Goal: Contribute content: Add original content to the website for others to see

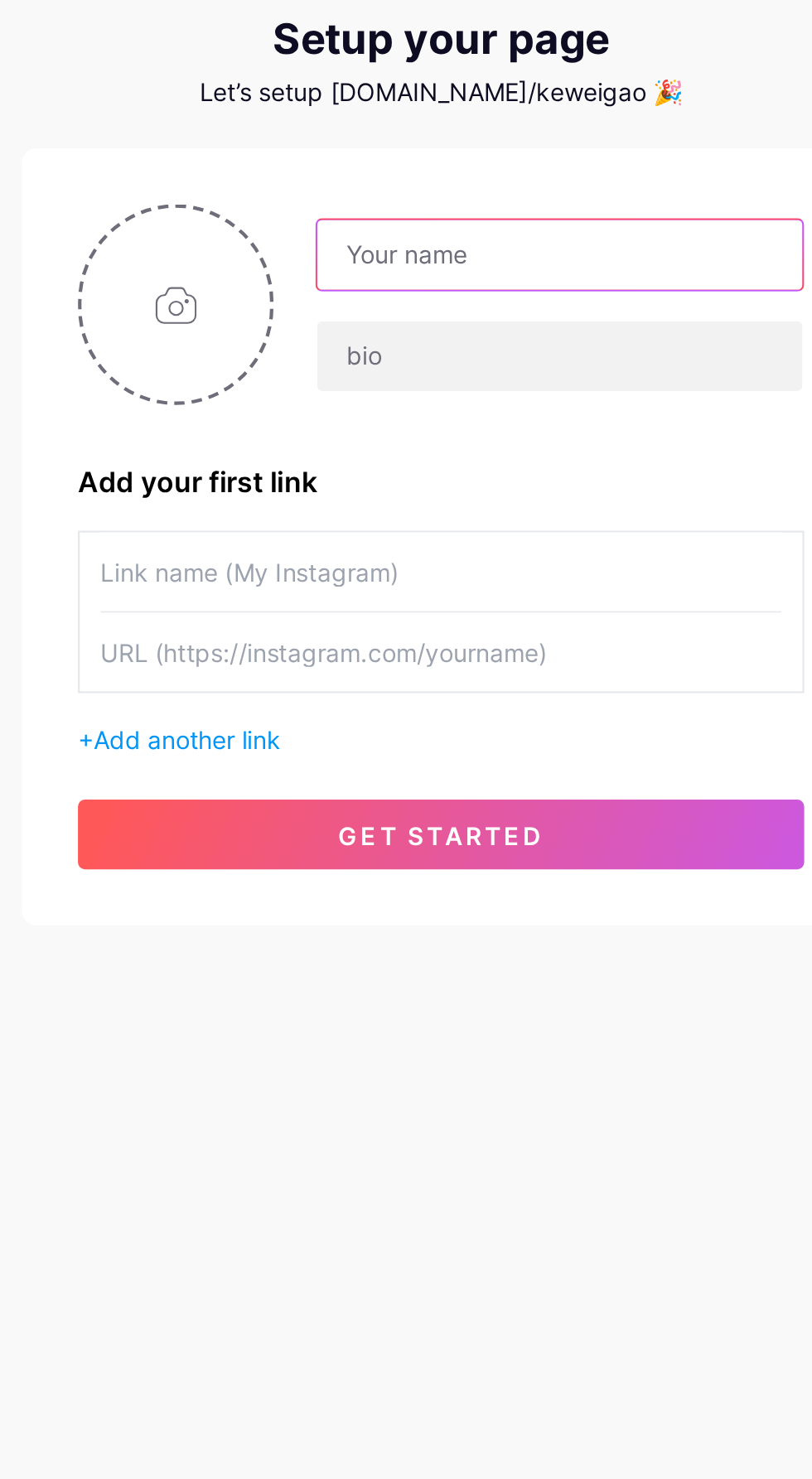
click at [493, 221] on input "text" at bounding box center [463, 220] width 230 height 33
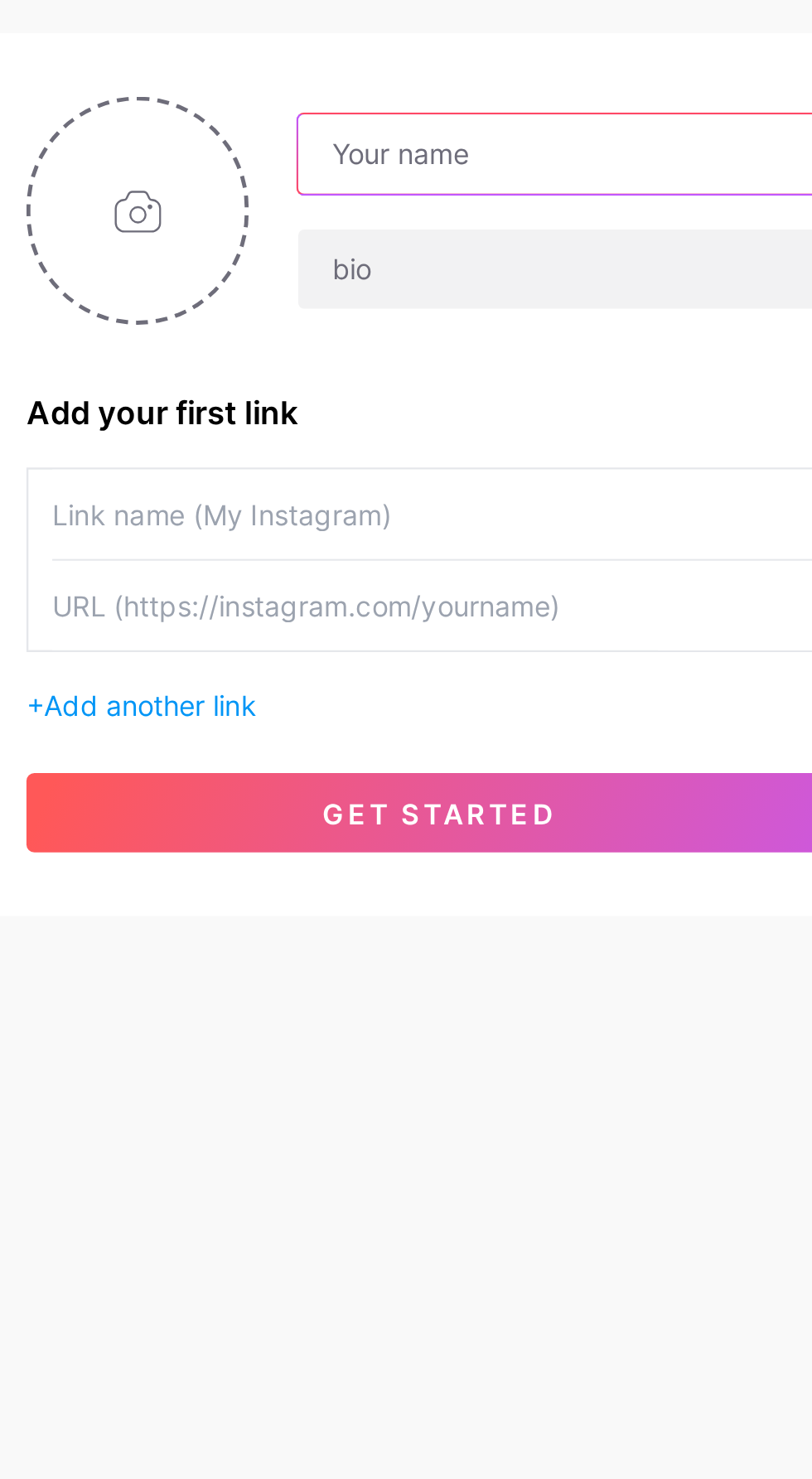
paste input "geekway"
type input "geekway"
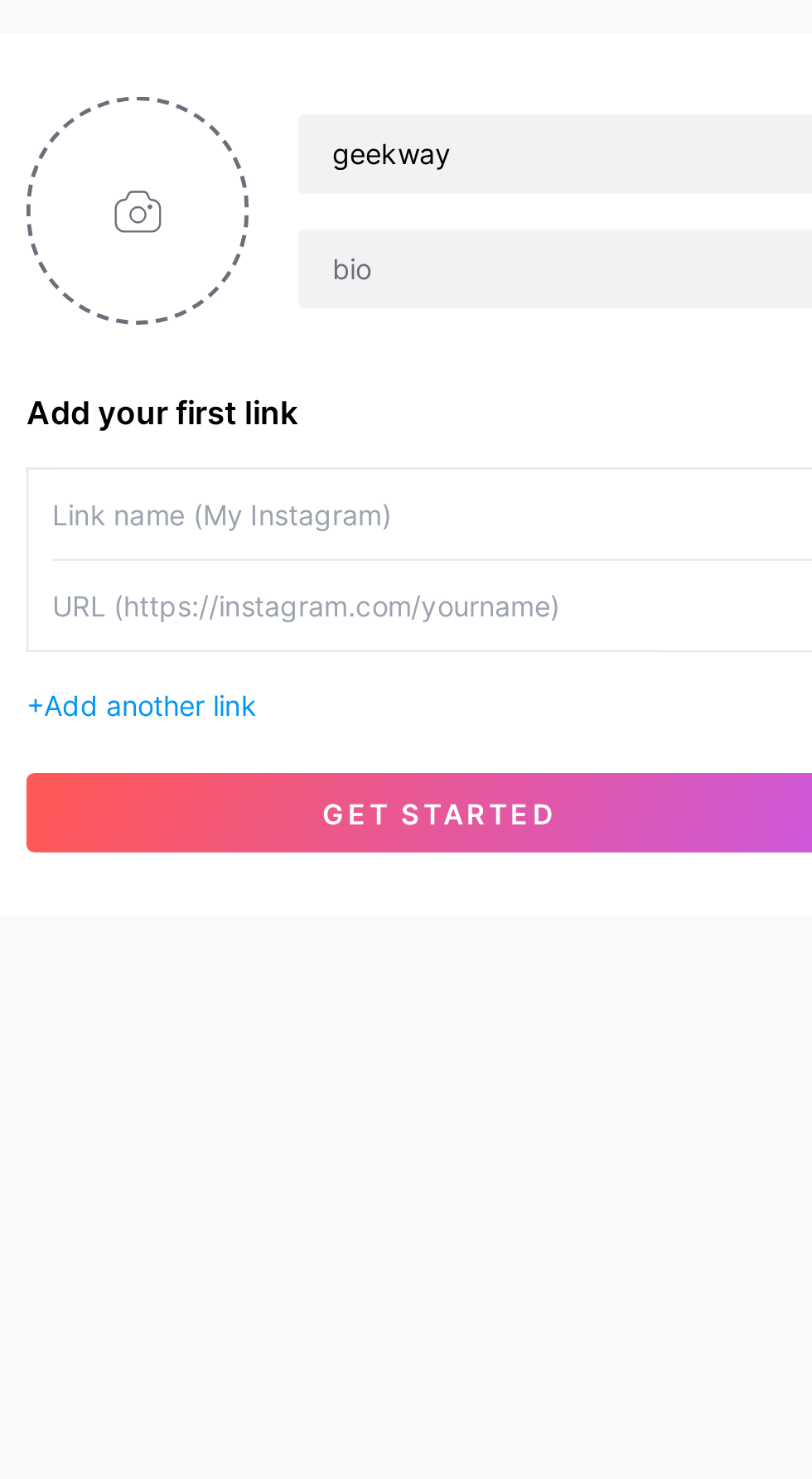
click at [454, 328] on div "Add your first link" at bounding box center [406, 327] width 345 height 20
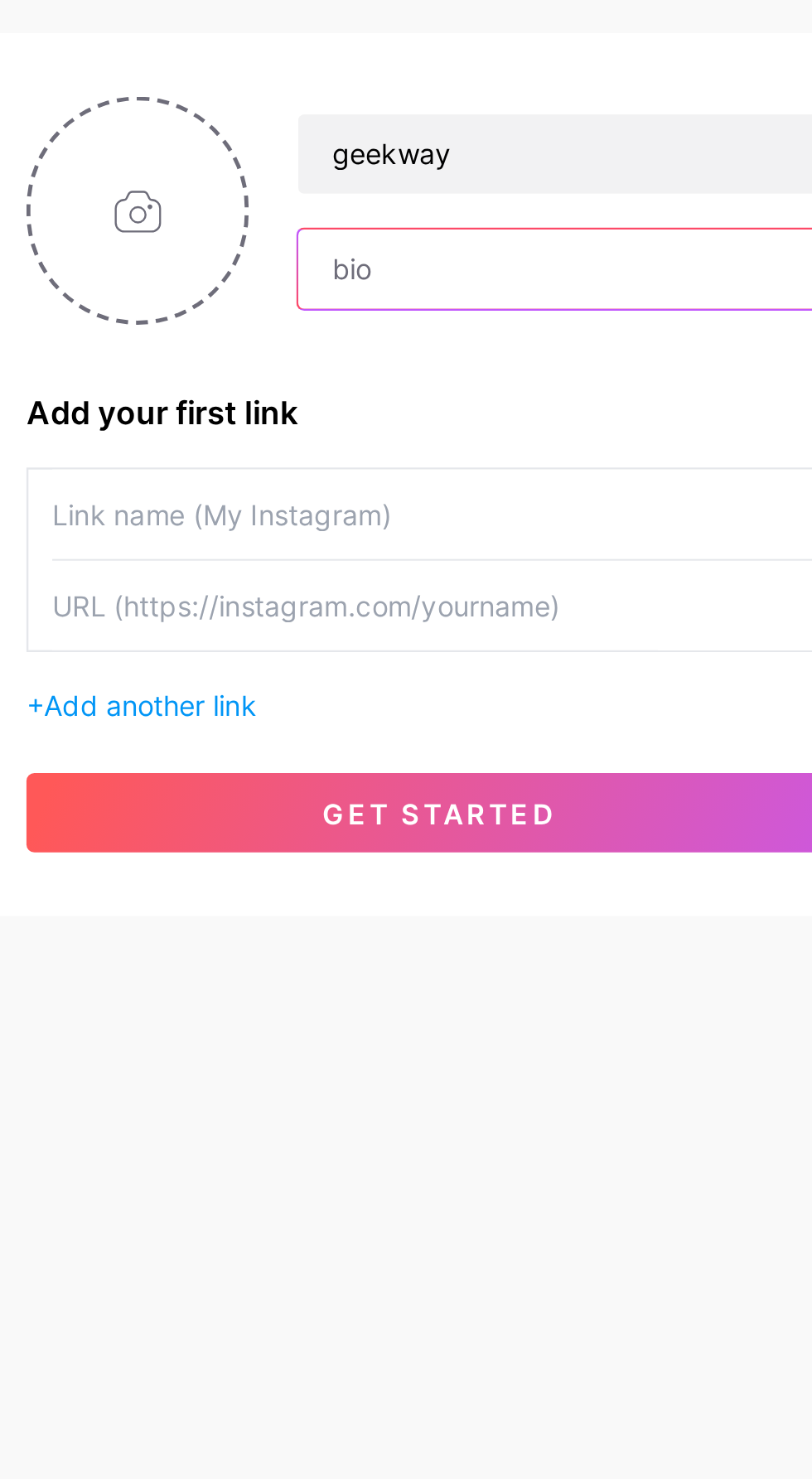
click at [465, 267] on input "text" at bounding box center [463, 267] width 230 height 33
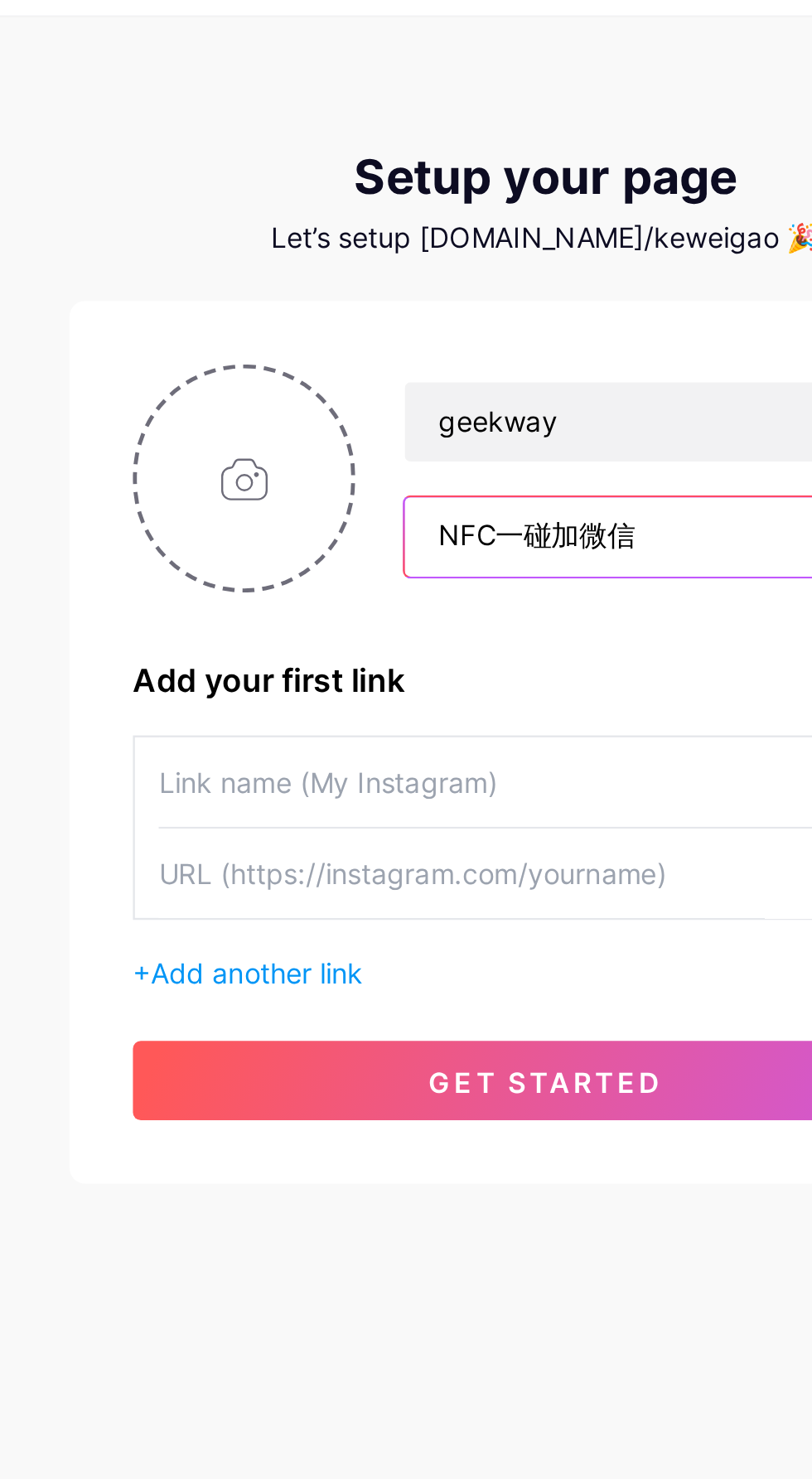
type input "NFC一碰加微信"
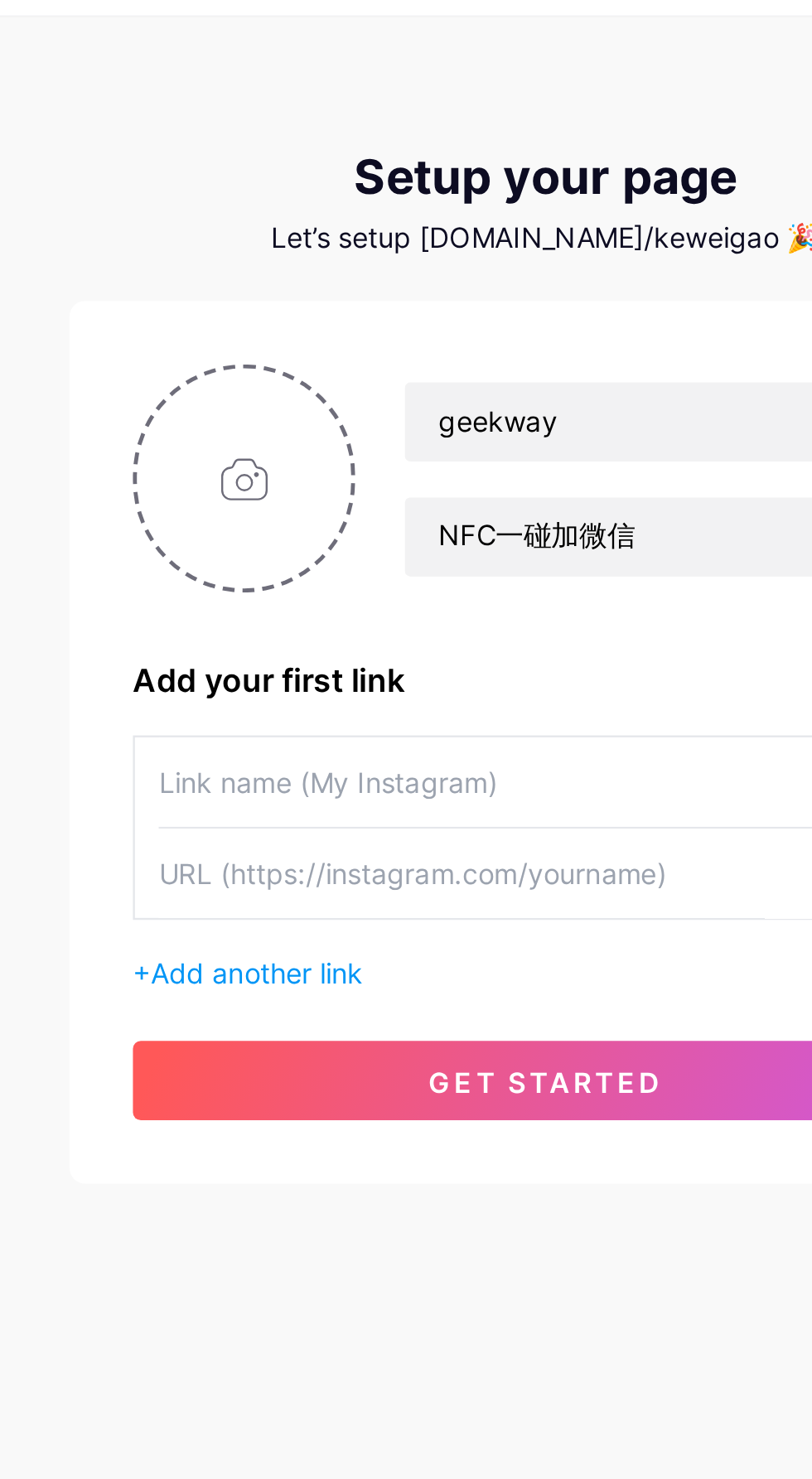
click at [401, 372] on input "text" at bounding box center [406, 370] width 323 height 37
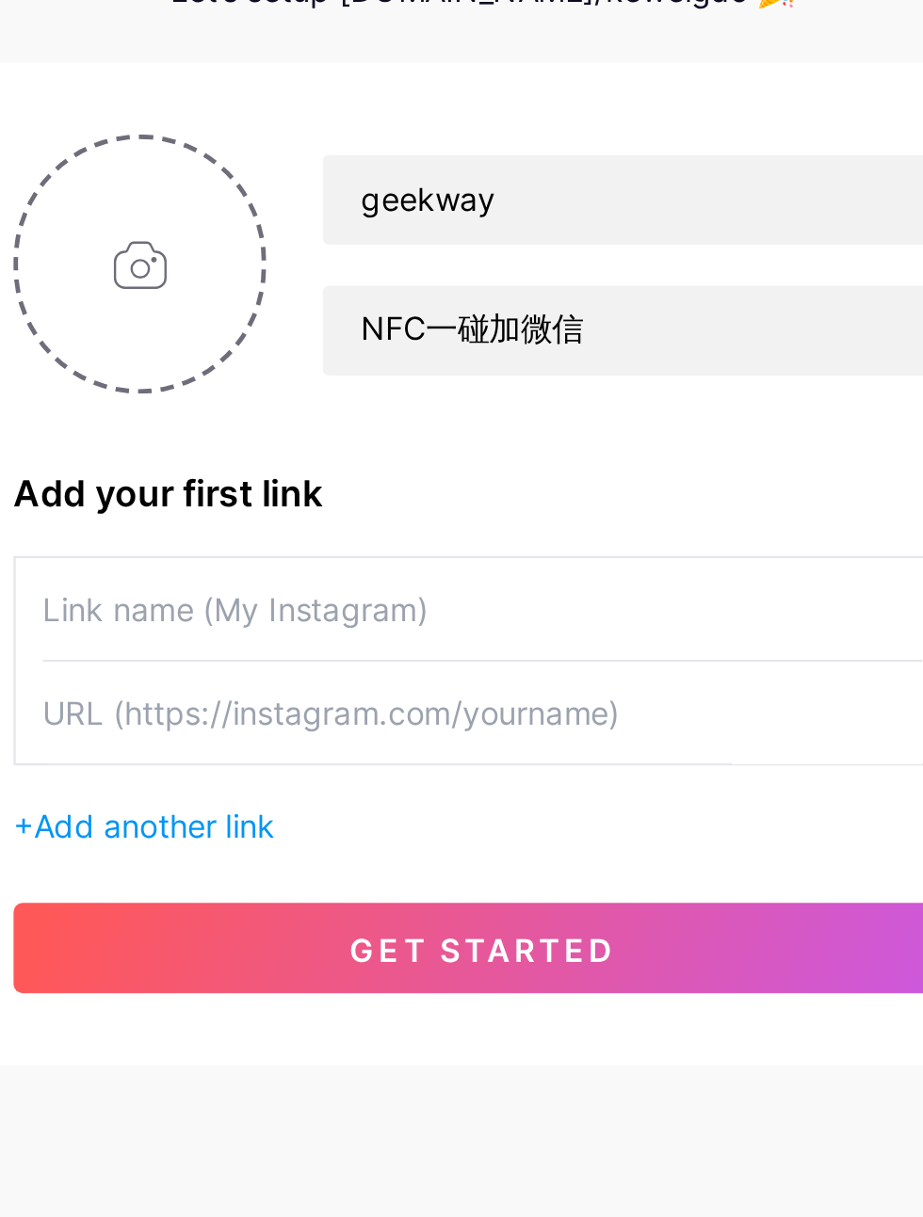
click at [471, 426] on input "text" at bounding box center [461, 420] width 367 height 42
type input "我的微信"
click at [509, 470] on input "text" at bounding box center [461, 464] width 367 height 42
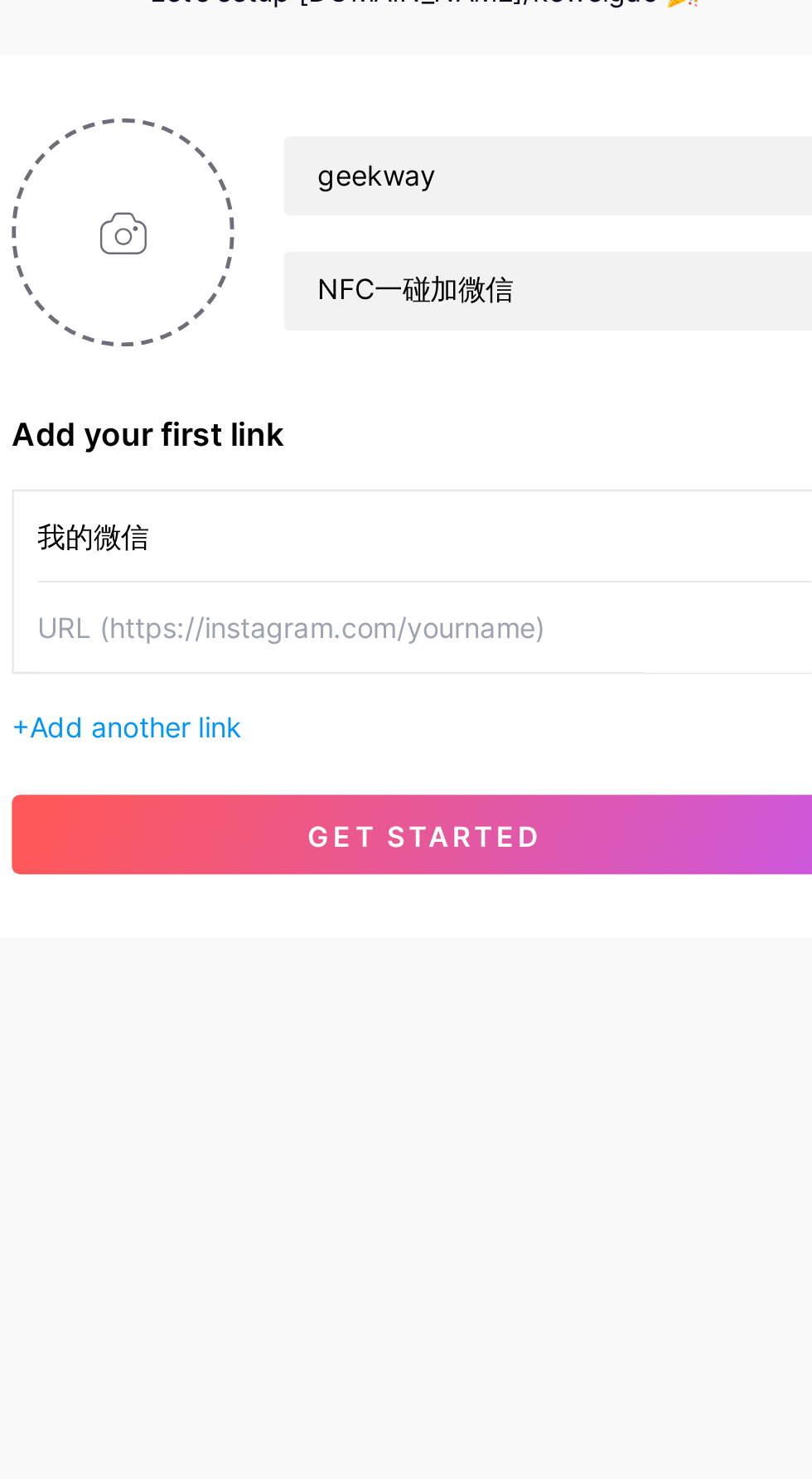
click at [457, 408] on input "text" at bounding box center [406, 408] width 323 height 37
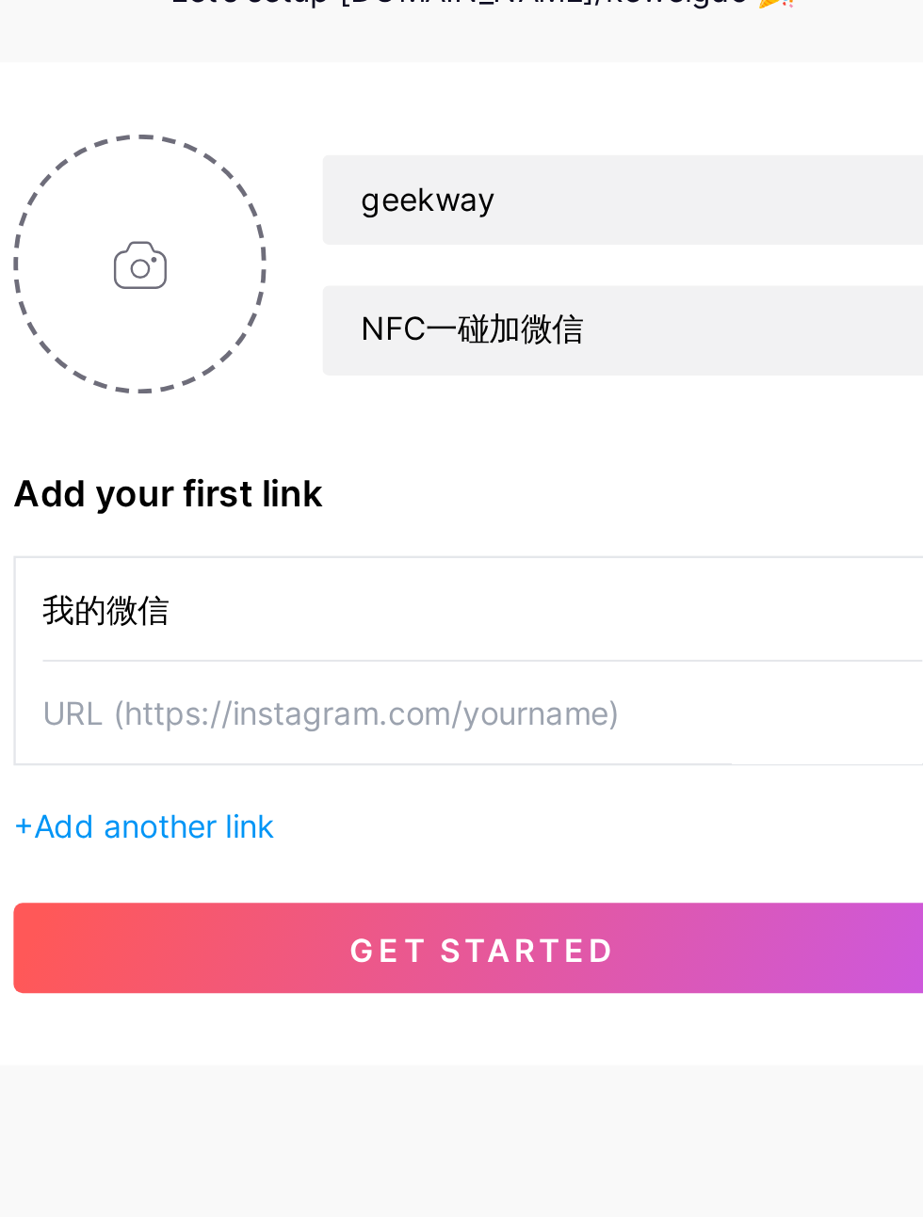
paste input "[URL][DOMAIN_NAME]"
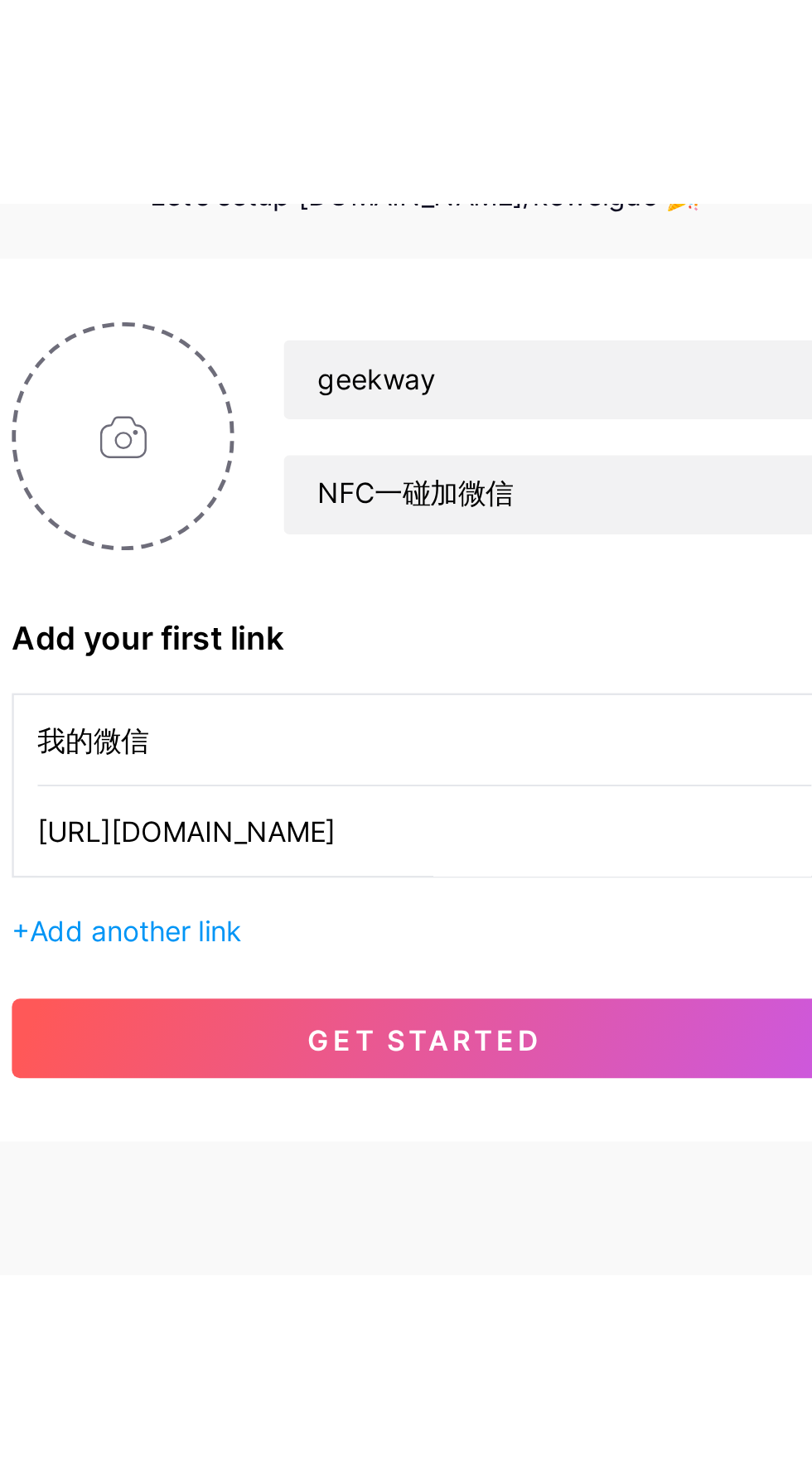
scroll to position [0, 6]
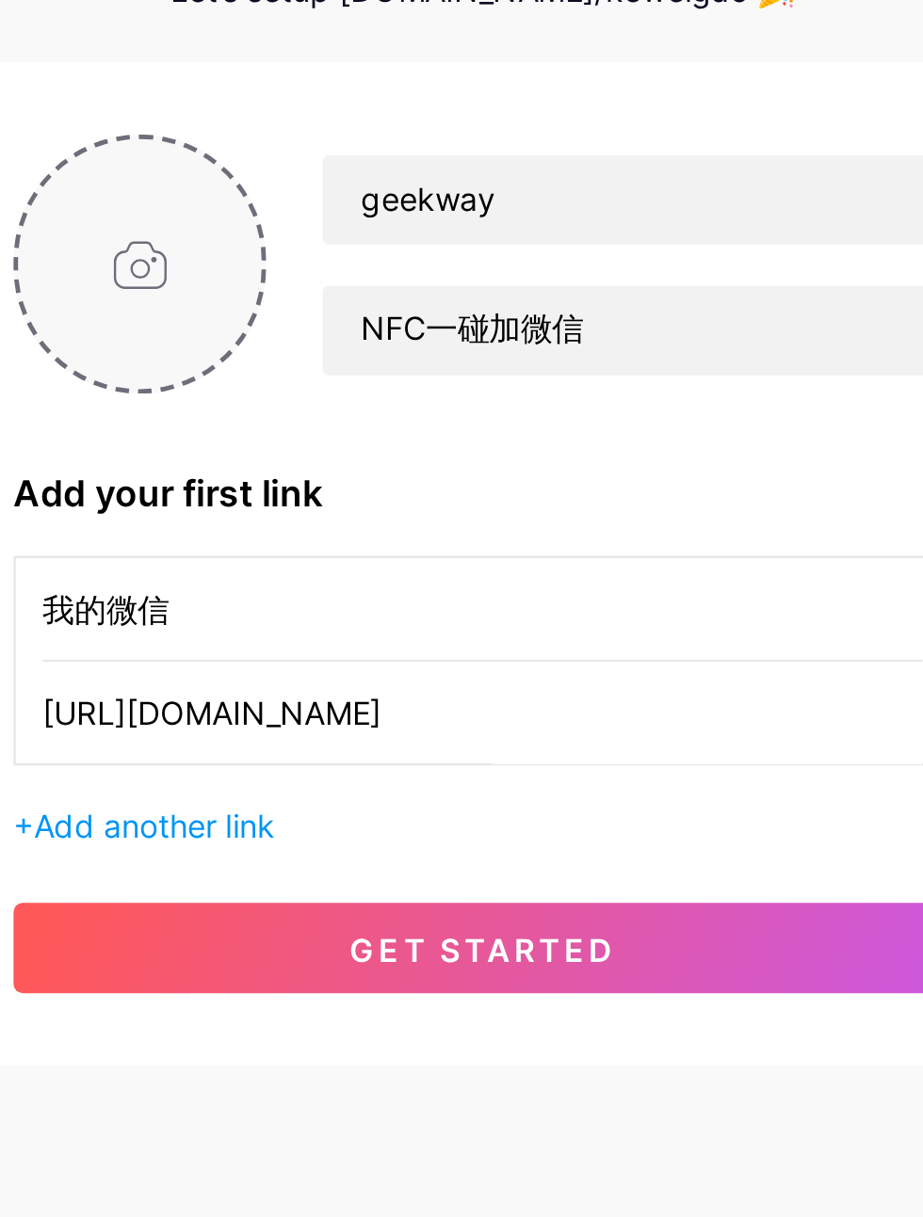
type input "[URL][DOMAIN_NAME]"
click at [314, 271] on input "file" at bounding box center [318, 276] width 102 height 105
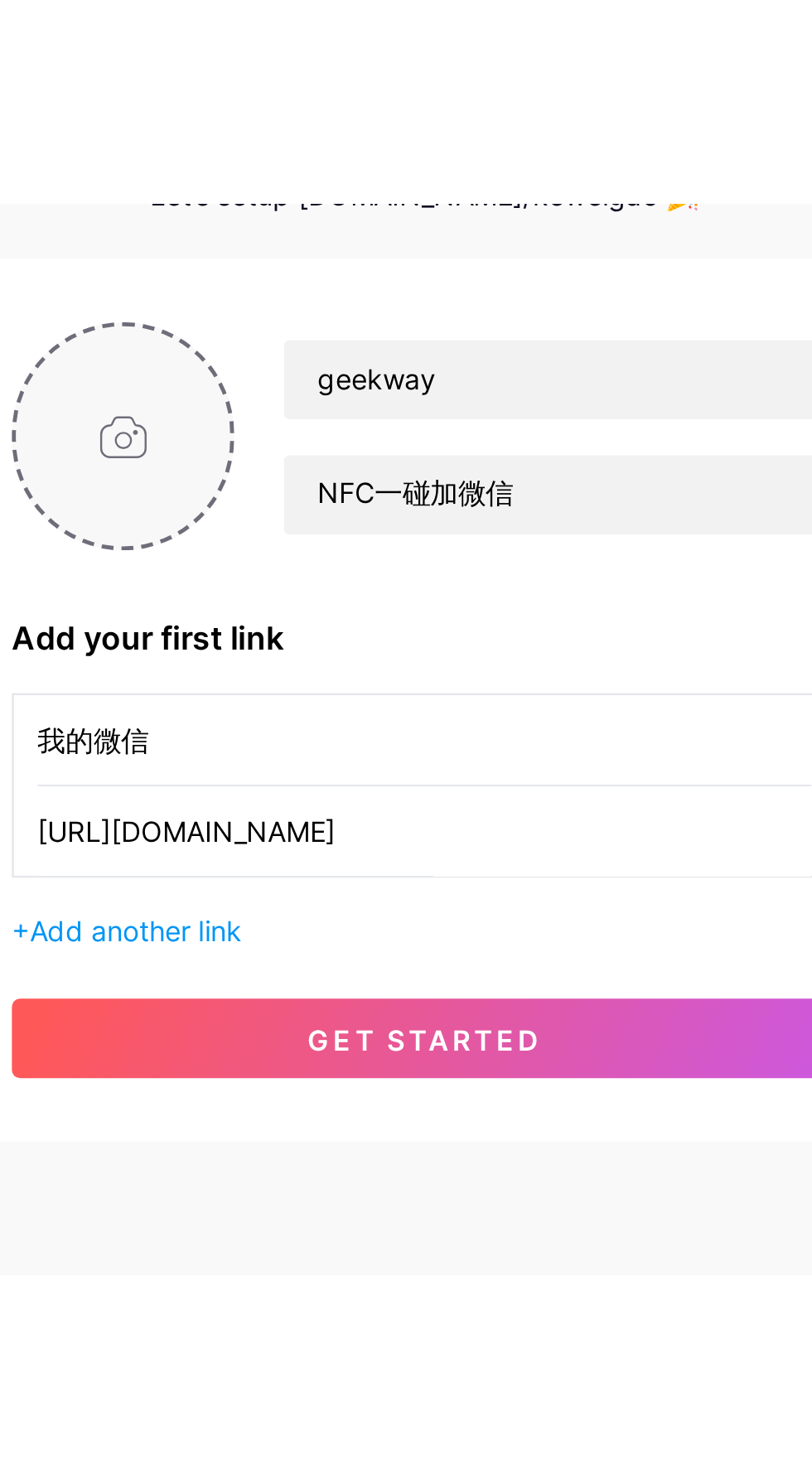
scroll to position [0, 0]
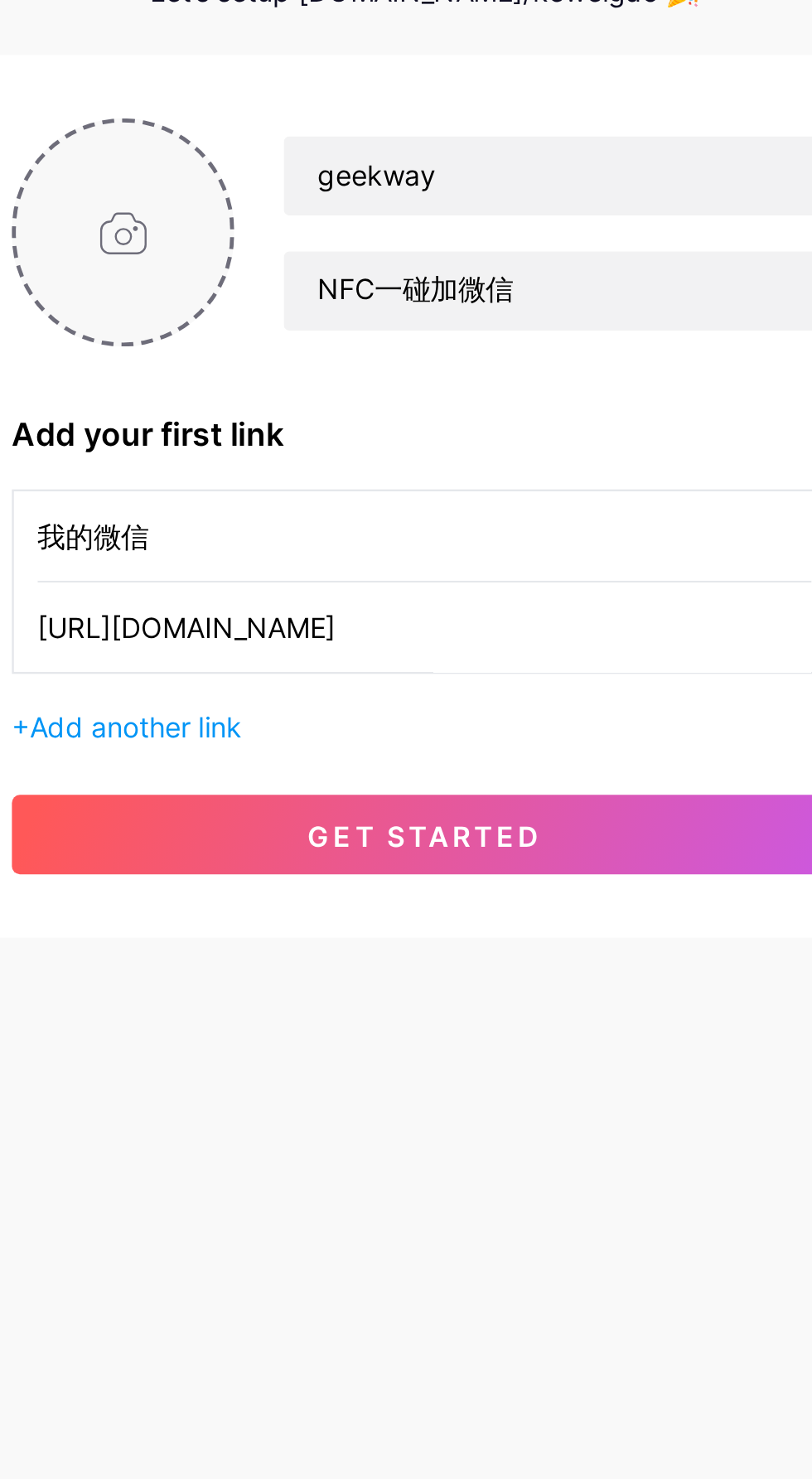
click at [278, 233] on input "file" at bounding box center [280, 243] width 90 height 92
type input "C:\fakepath\mmexport1754828710022.jpg"
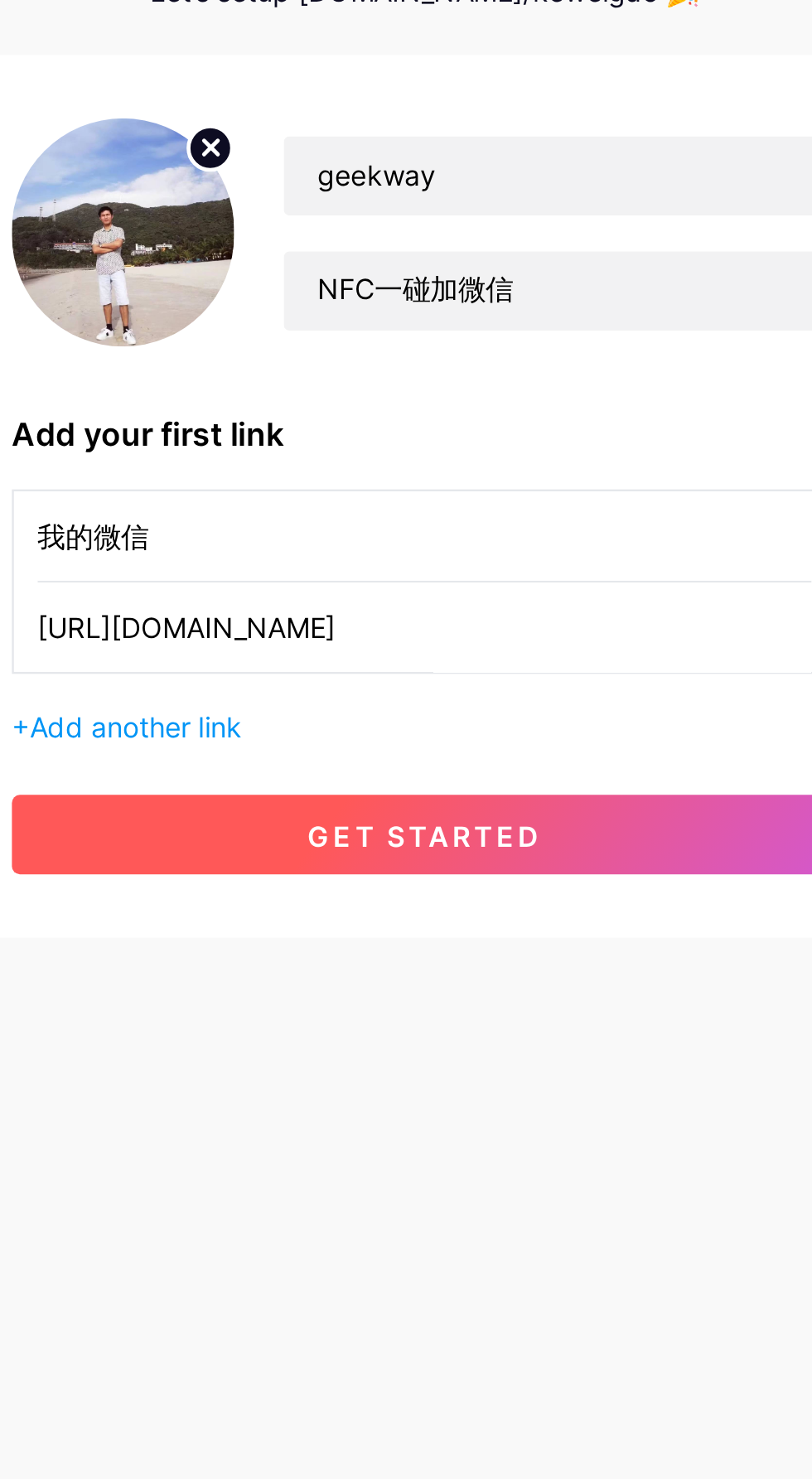
click at [462, 494] on button "get started" at bounding box center [406, 494] width 345 height 33
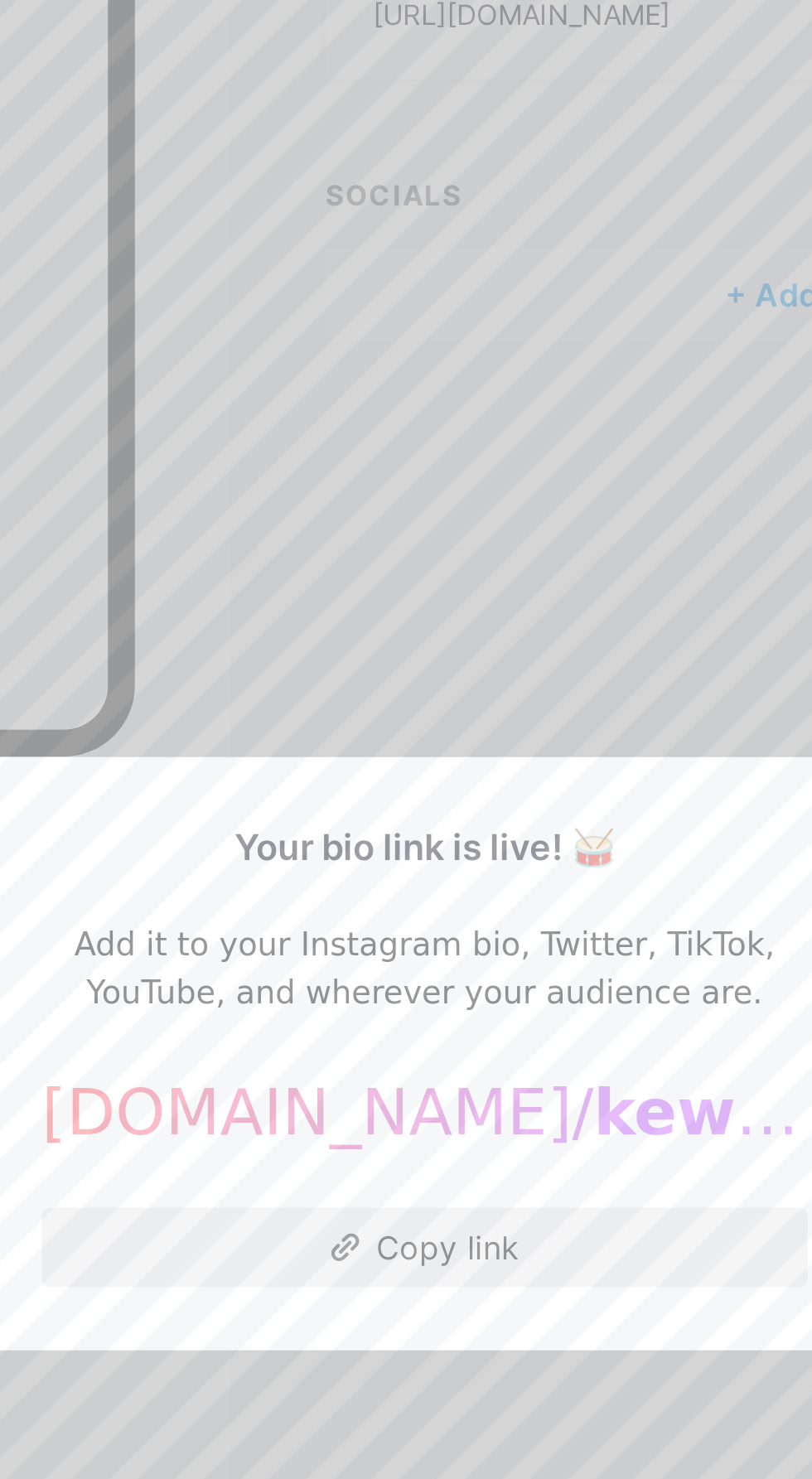
click at [441, 822] on button "Copy link" at bounding box center [406, 820] width 319 height 33
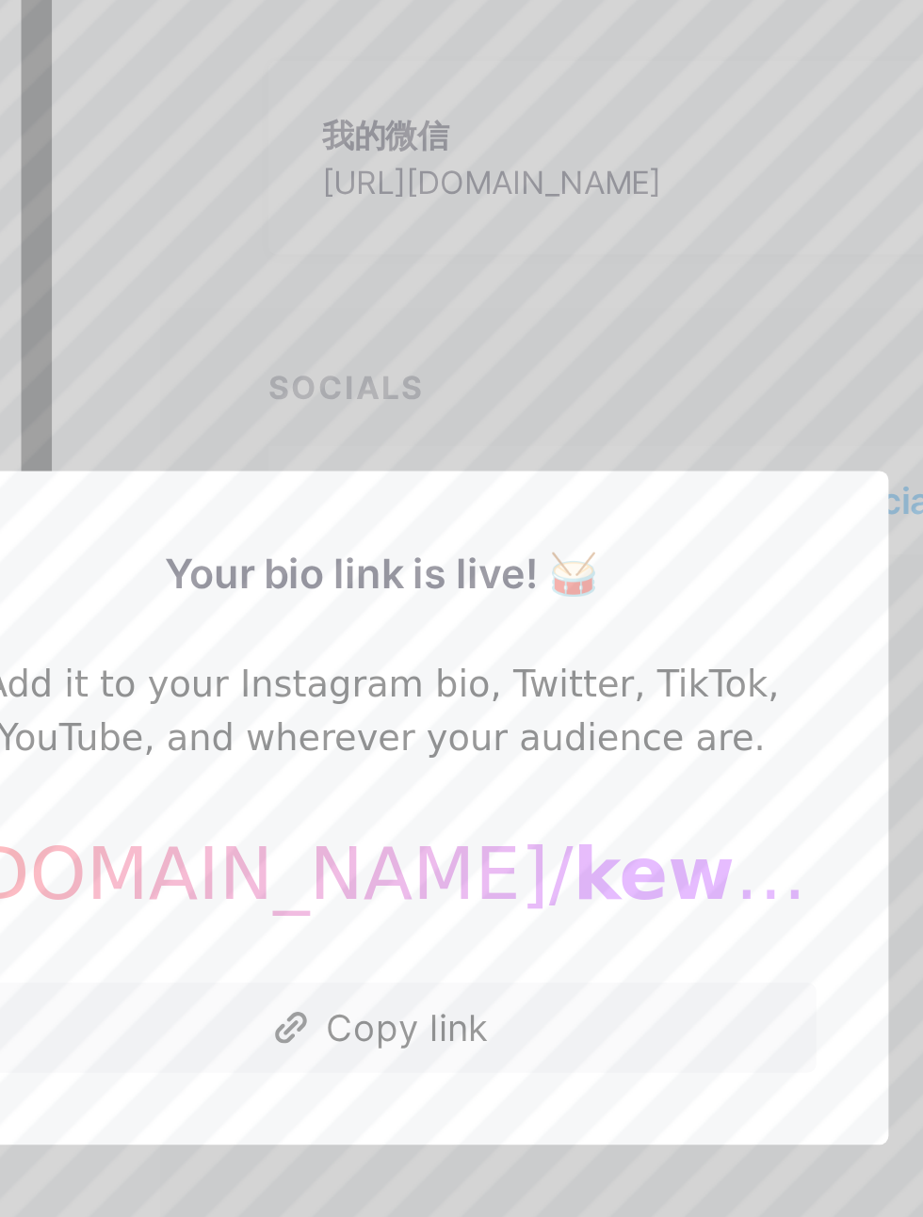
click at [617, 448] on div at bounding box center [461, 608] width 923 height 1217
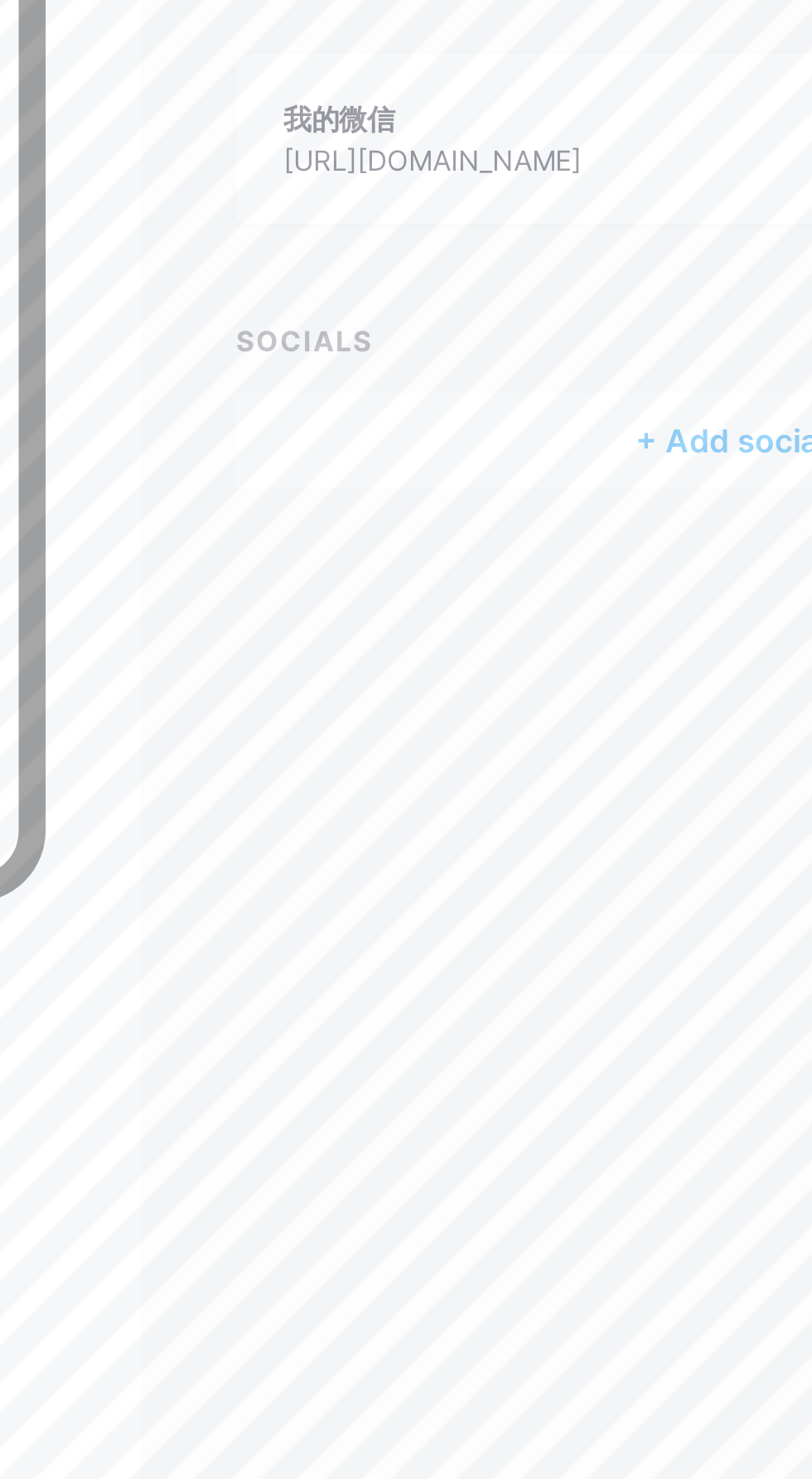
click at [523, 380] on div "SOCIALS" at bounding box center [574, 381] width 421 height 18
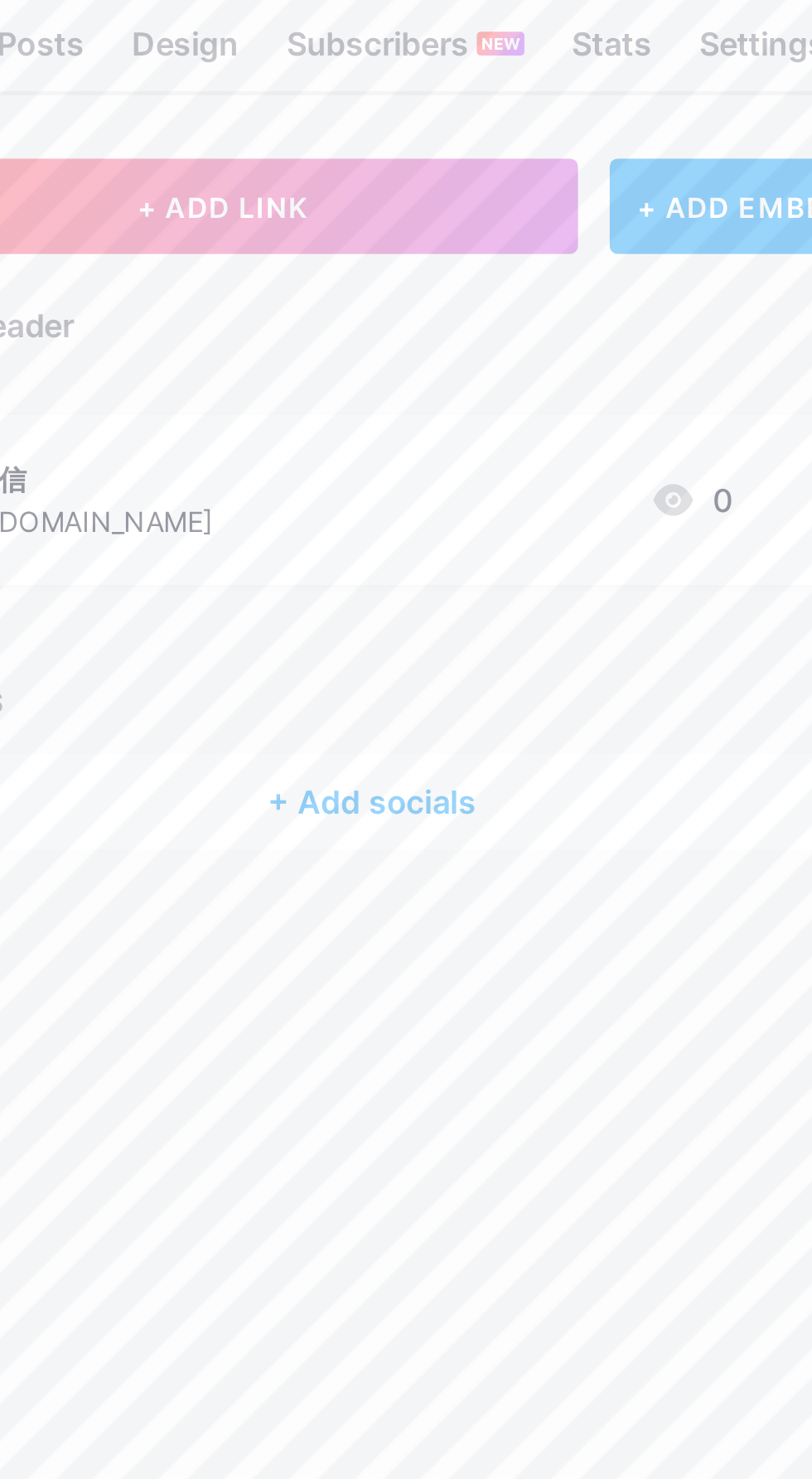
click at [508, 304] on div "[URL][DOMAIN_NAME]" at bounding box center [446, 305] width 124 height 18
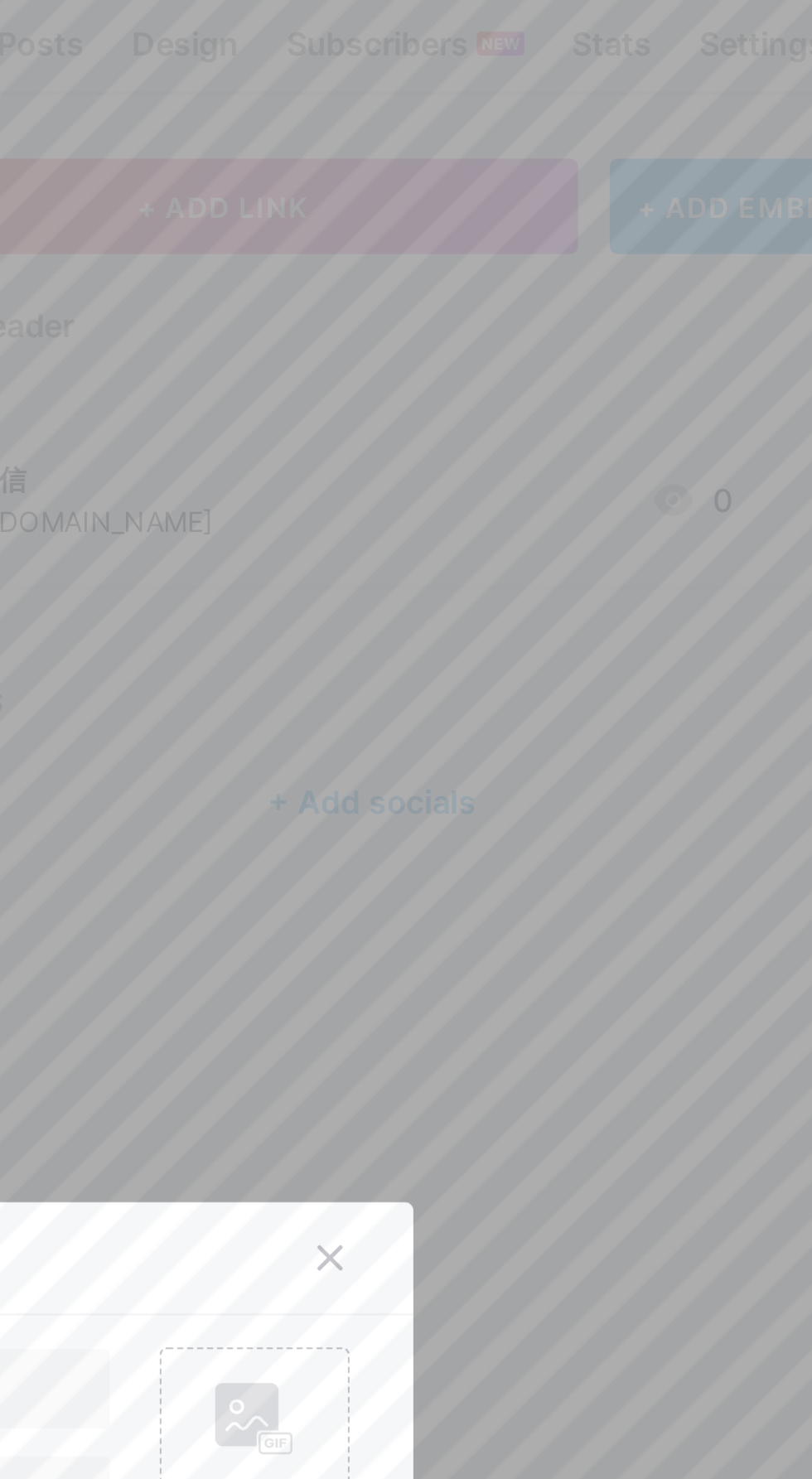
click at [671, 468] on div at bounding box center [406, 739] width 812 height 1479
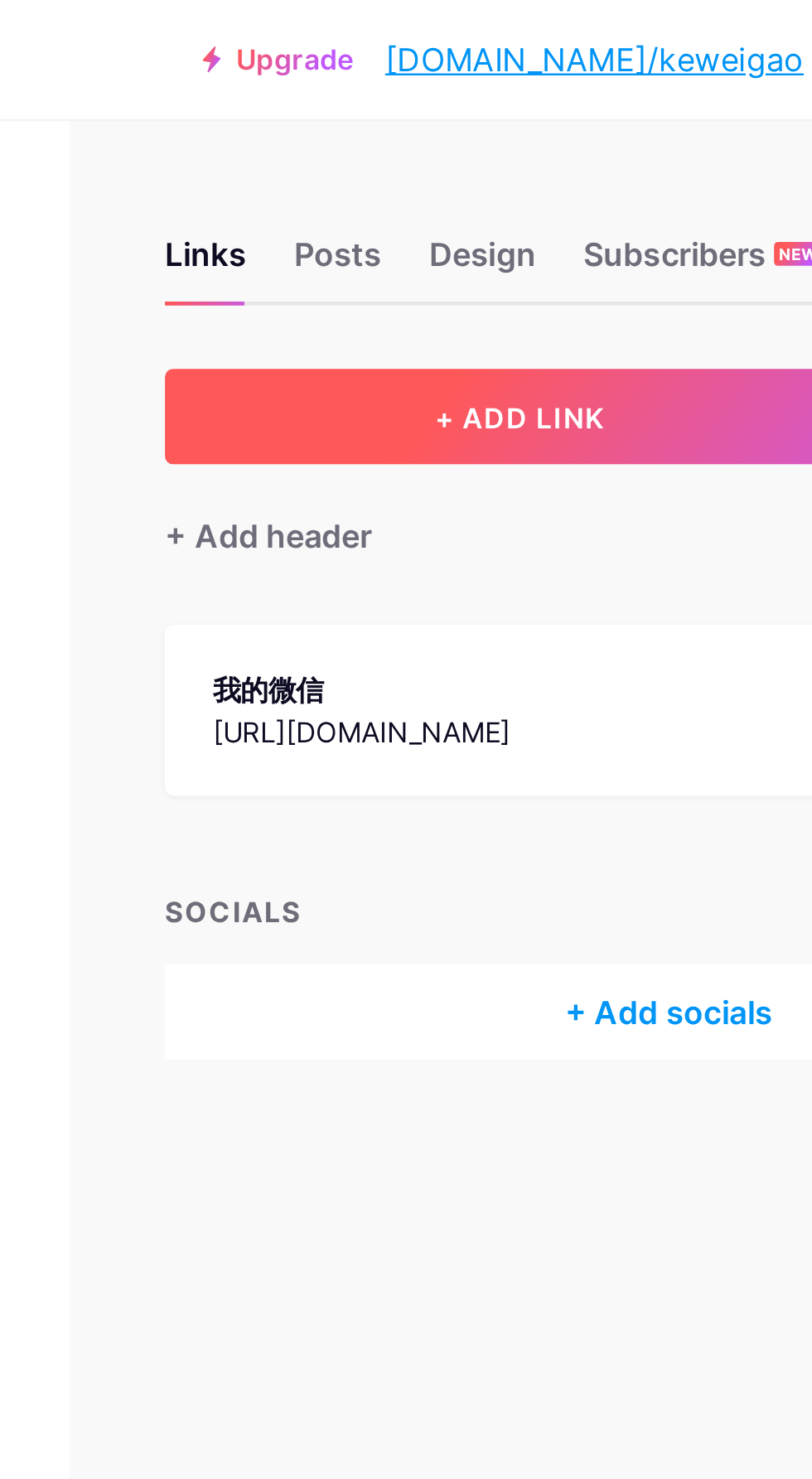
click at [562, 171] on button "+ ADD LINK" at bounding box center [512, 173] width 296 height 40
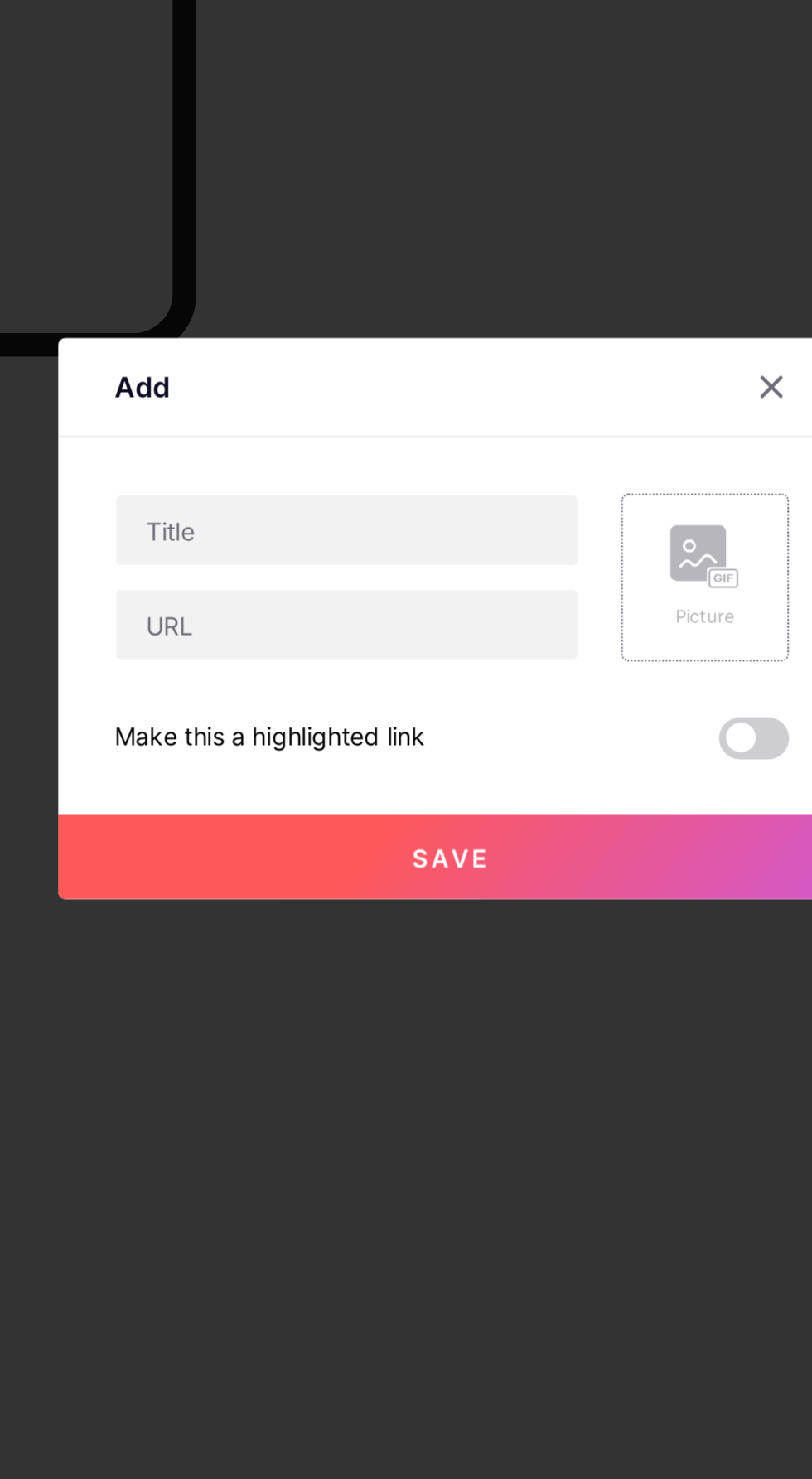
click at [515, 717] on rect at bounding box center [523, 708] width 26 height 26
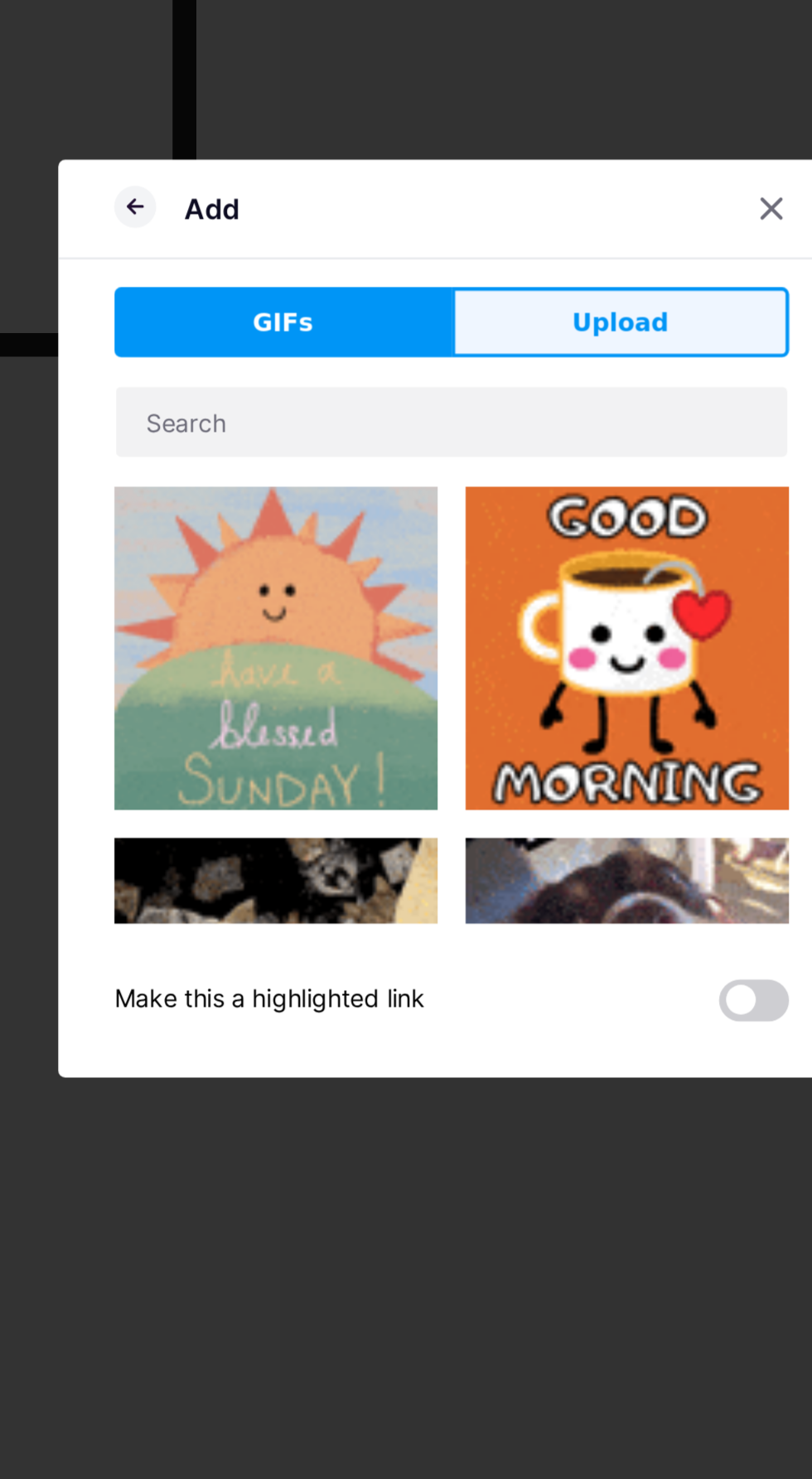
click at [504, 601] on span "Upload" at bounding box center [486, 599] width 46 height 18
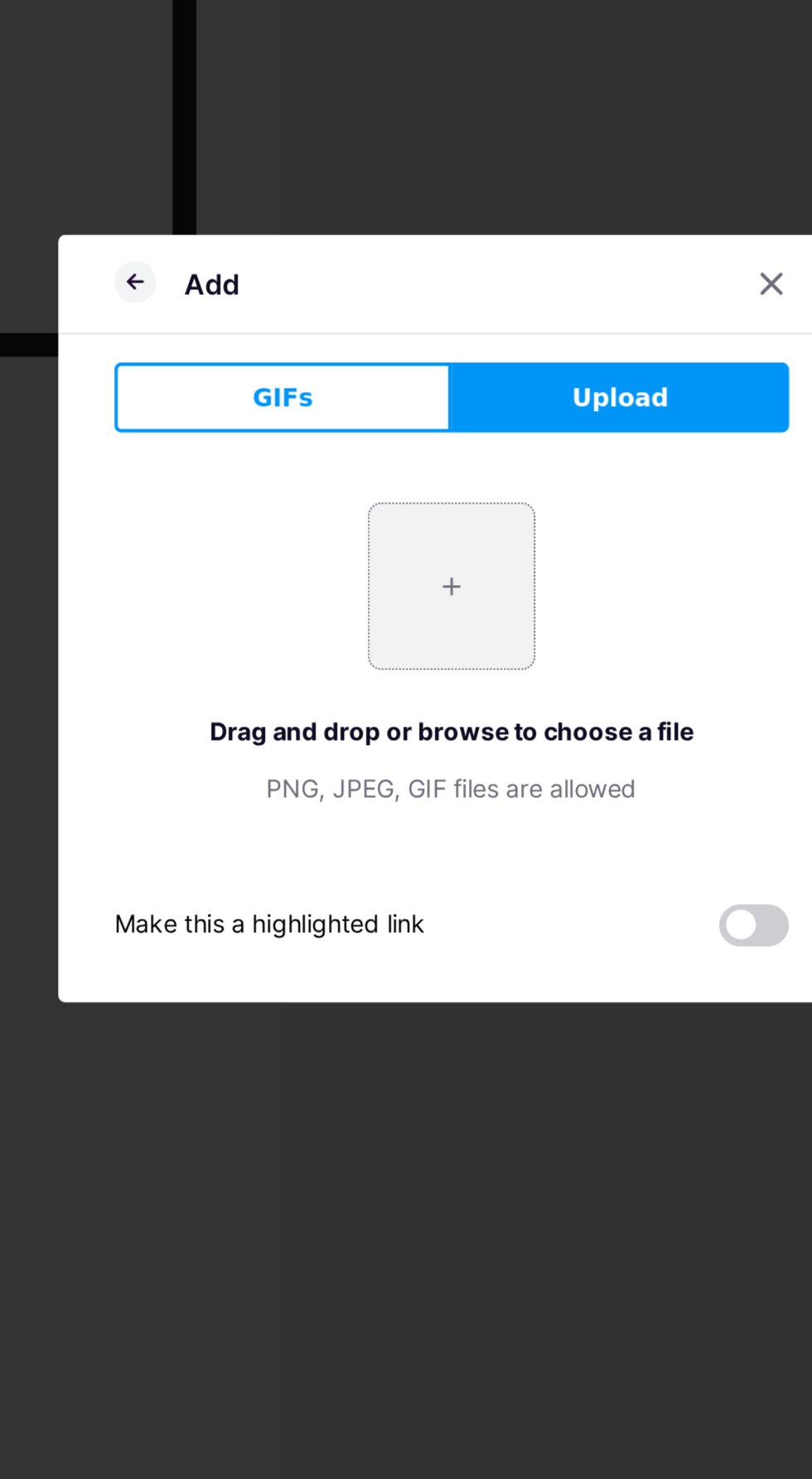
click at [418, 702] on input "file" at bounding box center [406, 724] width 78 height 78
type input "C:\fakepath\mmexport1754828710022.jpg"
click at [508, 1016] on div at bounding box center [406, 739] width 812 height 1479
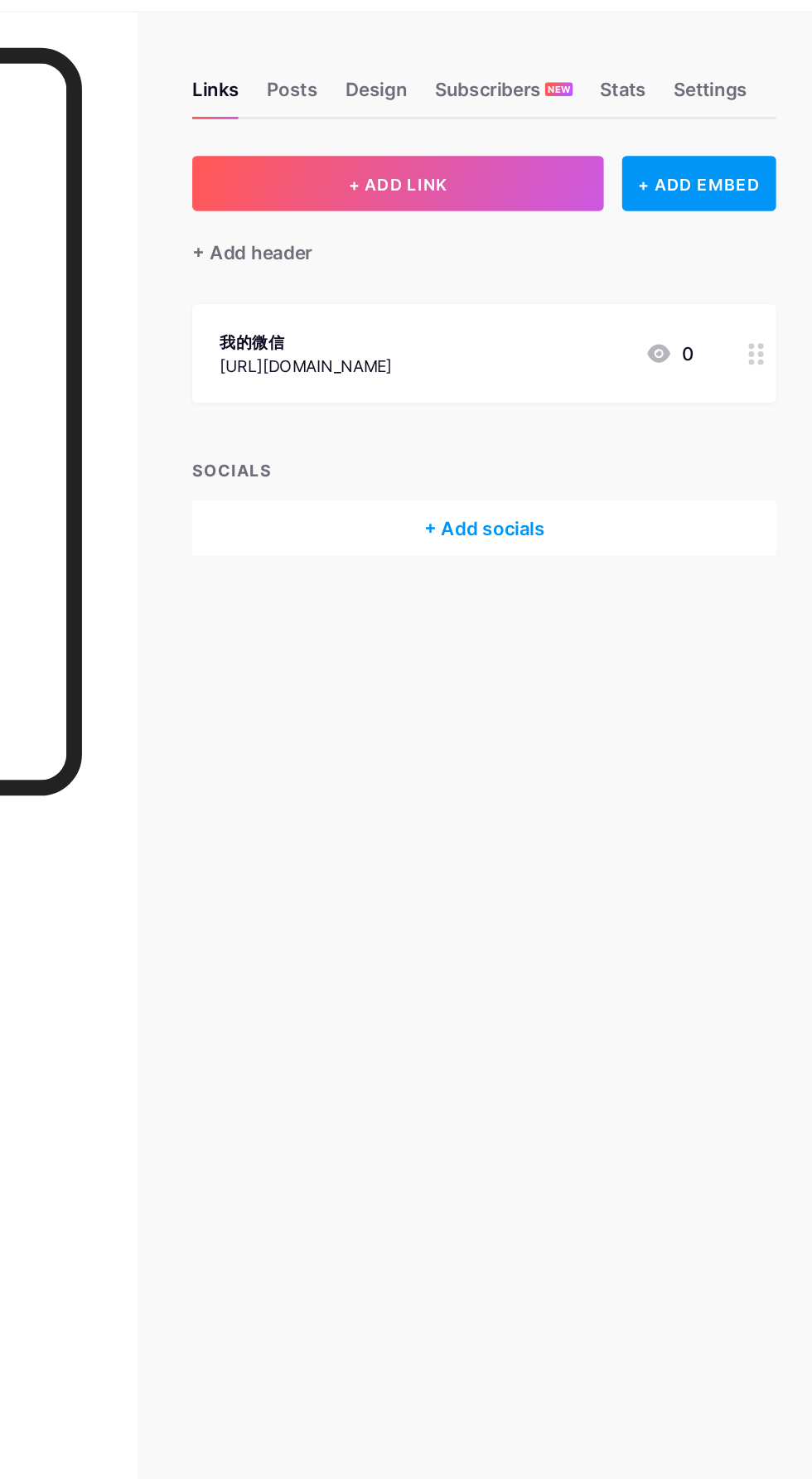
click at [508, 301] on div "[URL][DOMAIN_NAME]" at bounding box center [446, 305] width 124 height 18
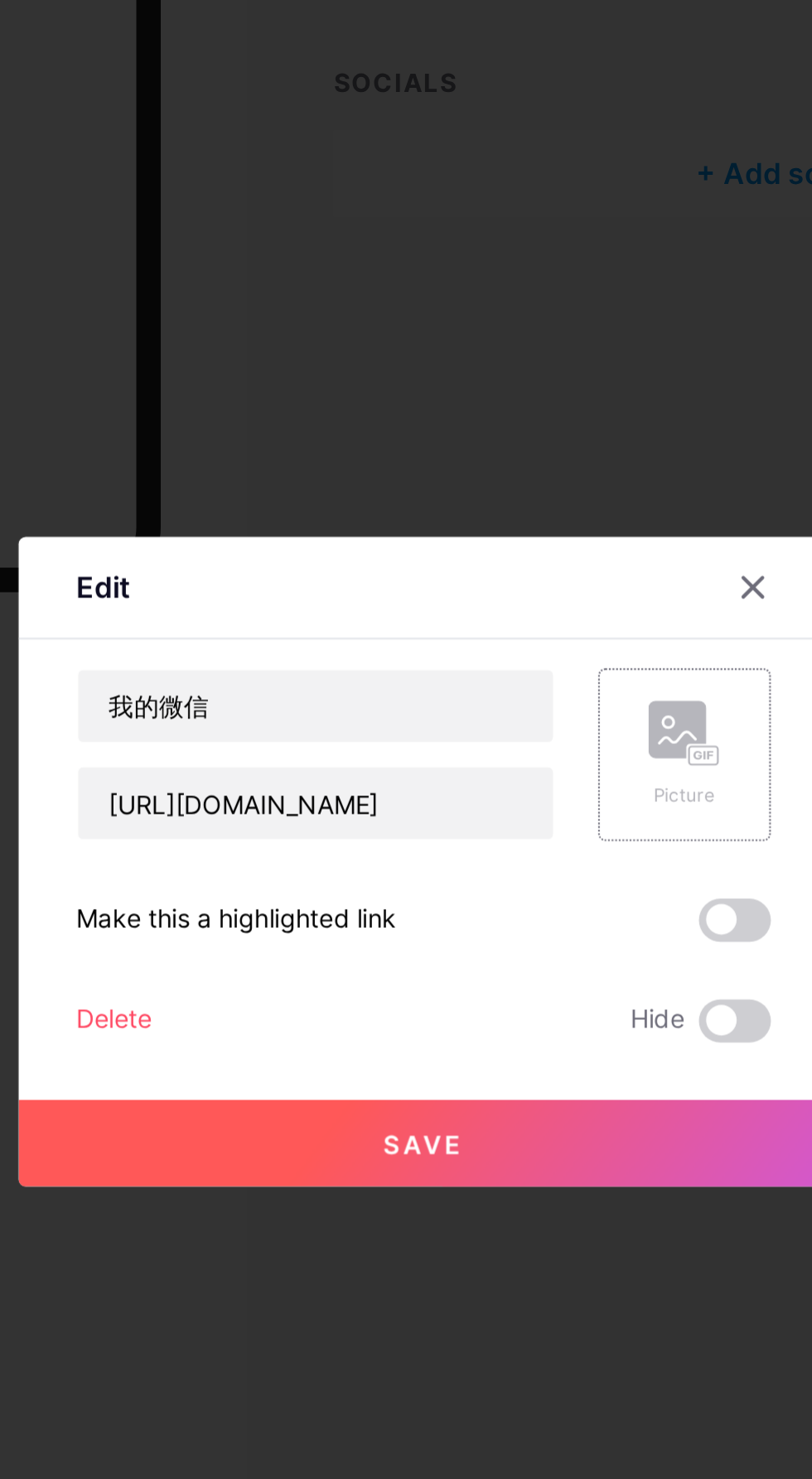
click at [517, 677] on circle at bounding box center [519, 676] width 5 height 5
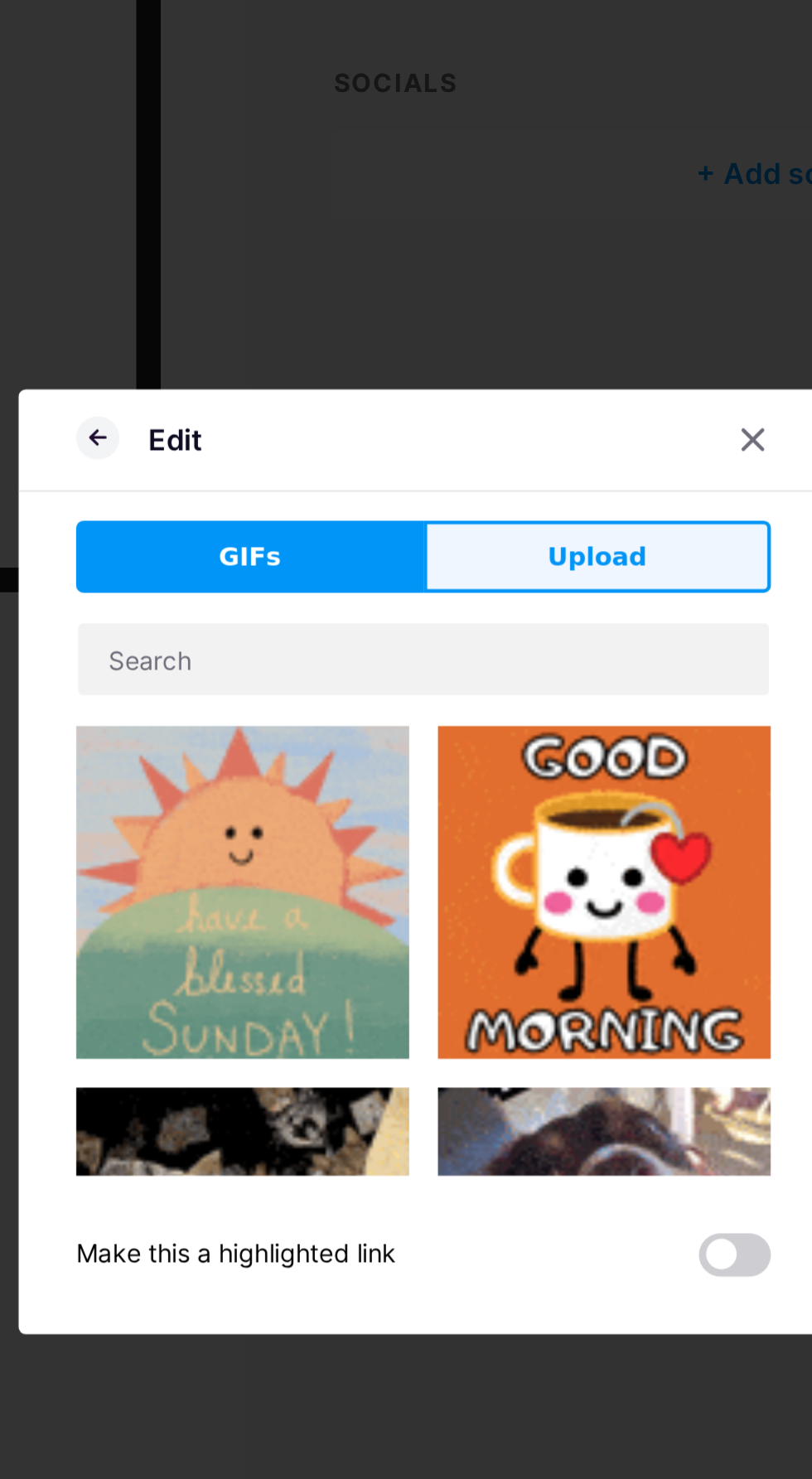
click at [515, 600] on button "Upload" at bounding box center [486, 599] width 160 height 33
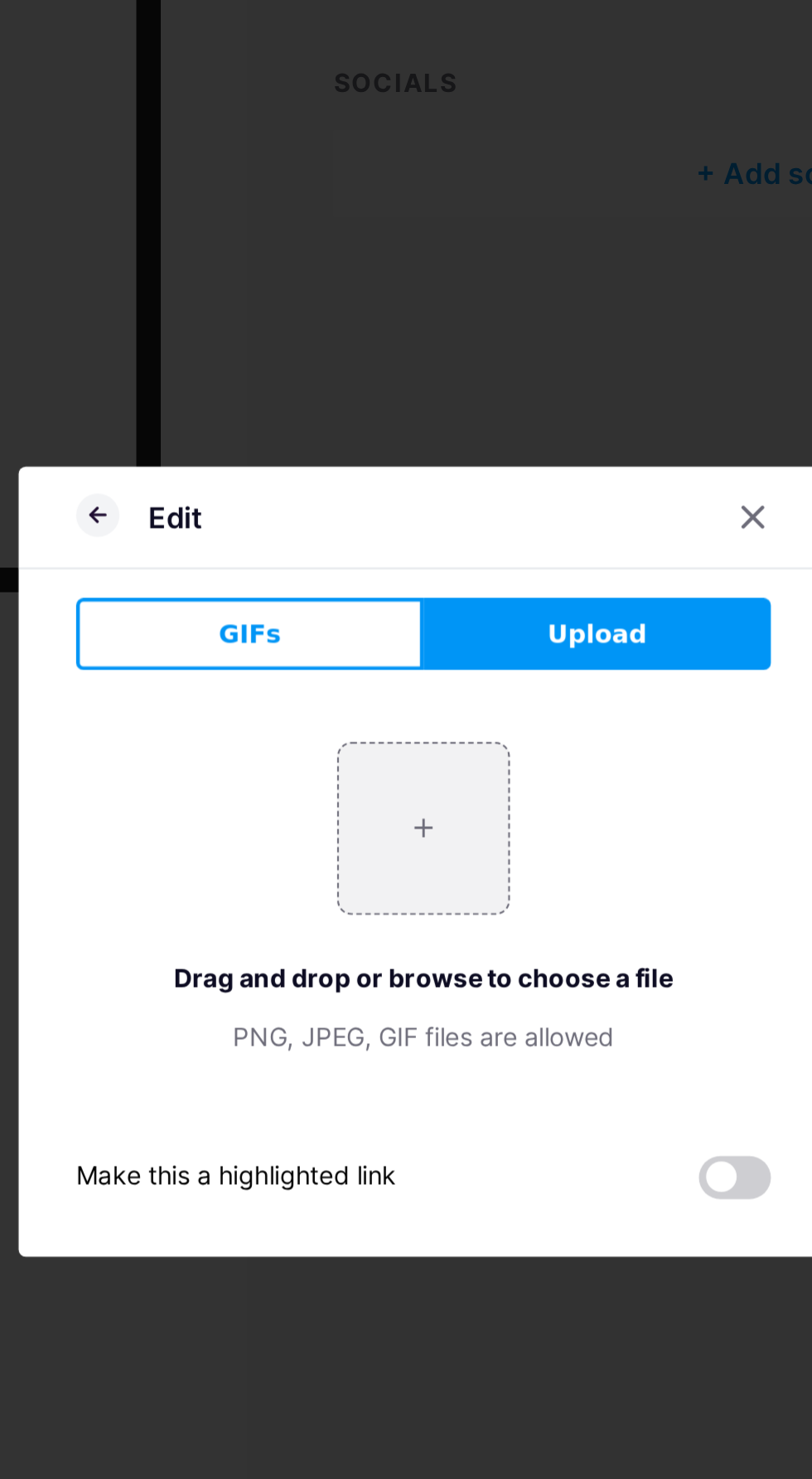
click at [503, 637] on span "Upload" at bounding box center [486, 635] width 46 height 18
click at [409, 724] on input "file" at bounding box center [406, 724] width 78 height 78
type input "C:\fakepath\mmexport1754828710022.jpg"
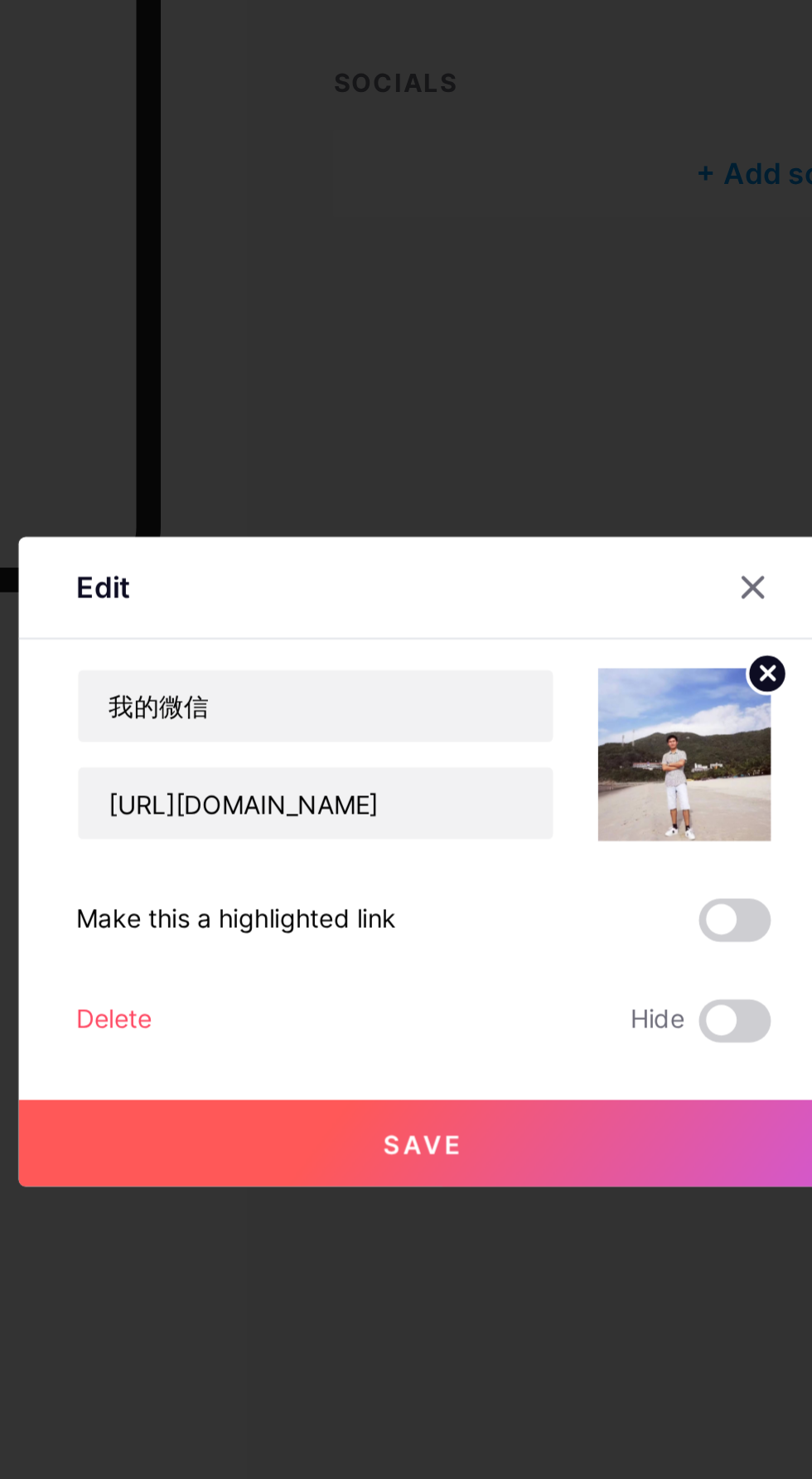
click at [434, 873] on button "Save" at bounding box center [406, 868] width 373 height 40
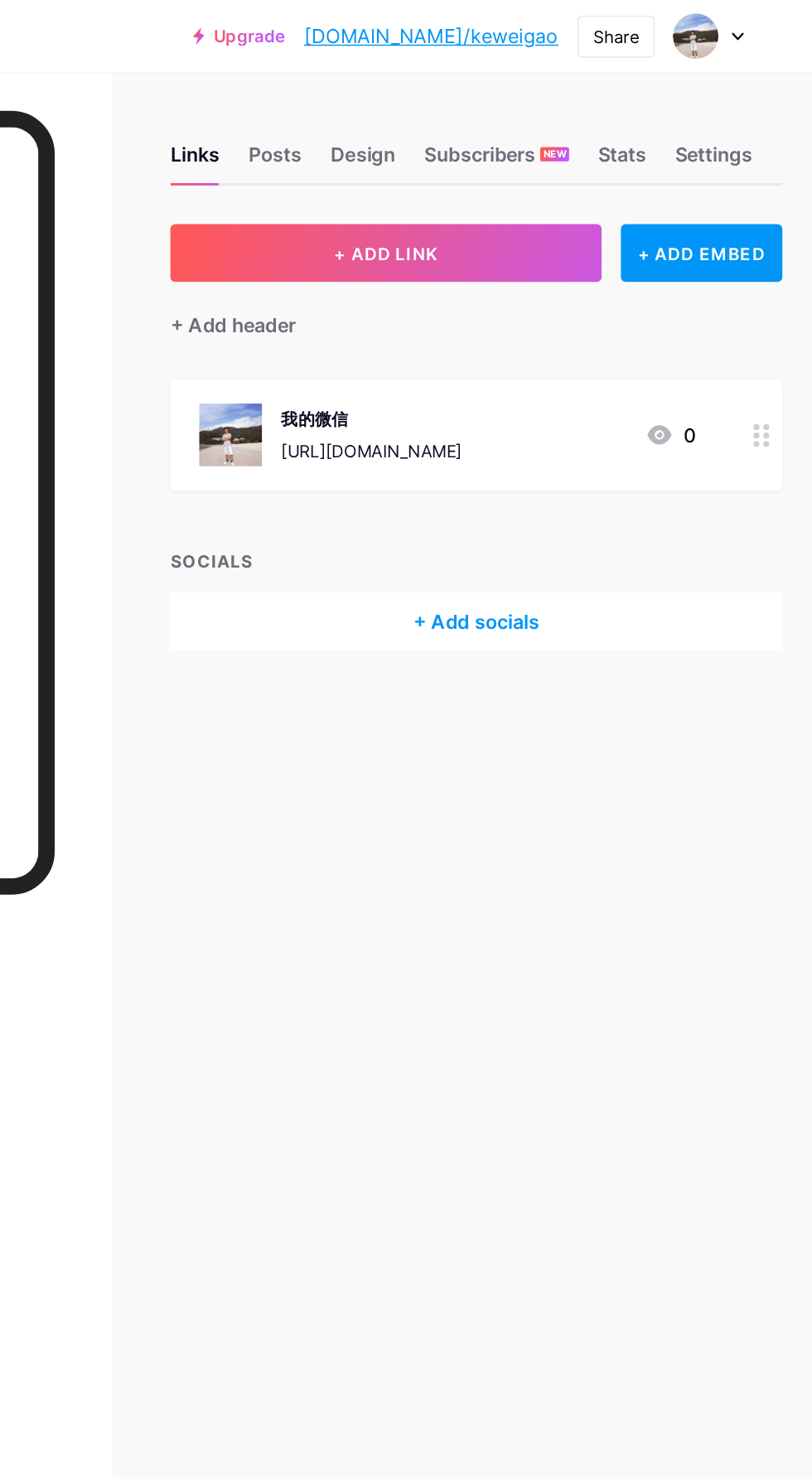
click at [565, 305] on div "[URL][DOMAIN_NAME]" at bounding box center [502, 311] width 124 height 18
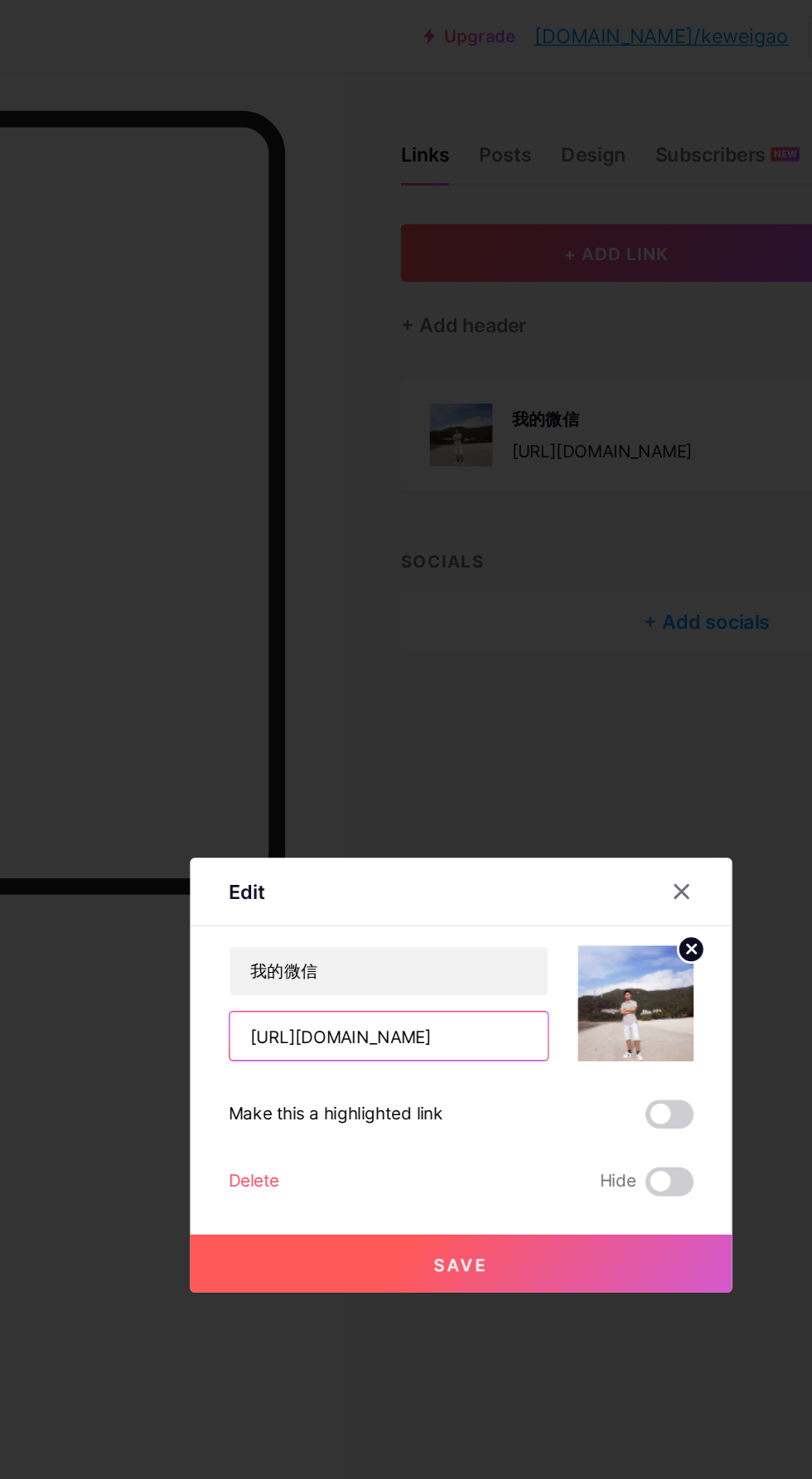
click at [418, 716] on input "[URL][DOMAIN_NAME]" at bounding box center [356, 713] width 219 height 33
